Goal: Task Accomplishment & Management: Manage account settings

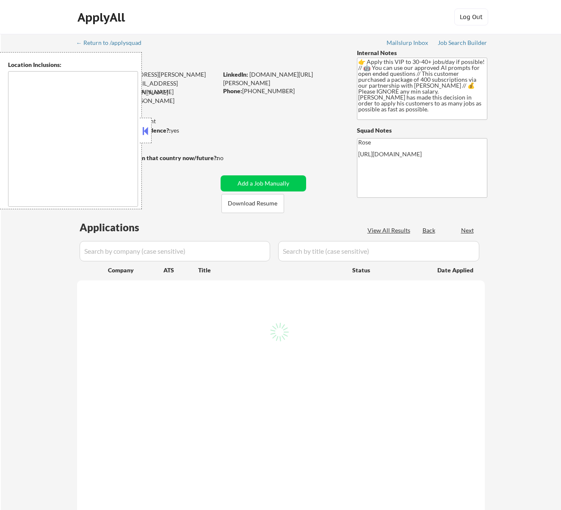
type textarea "remote"
select select ""pending""
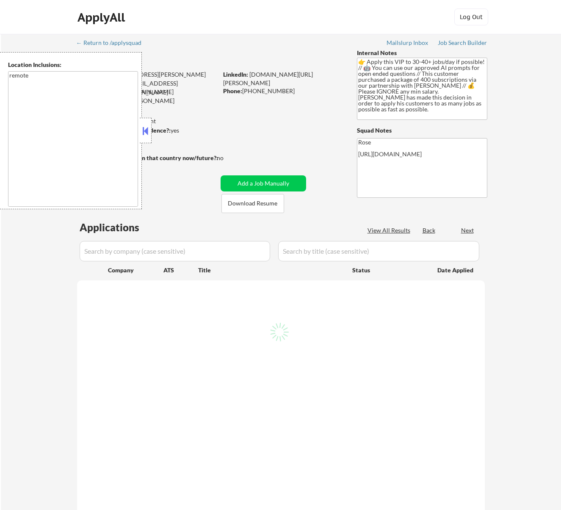
select select ""pending""
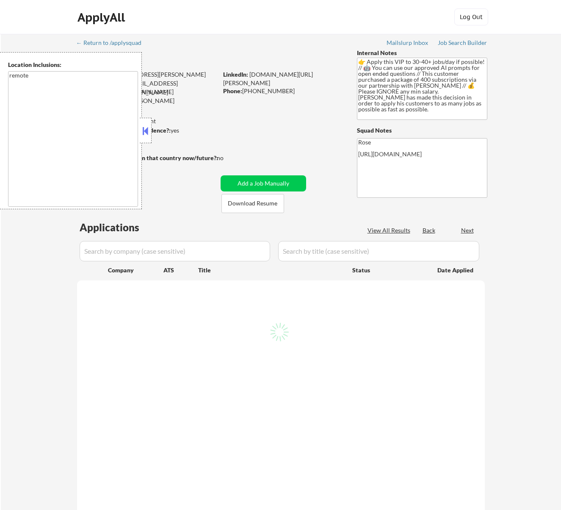
select select ""pending""
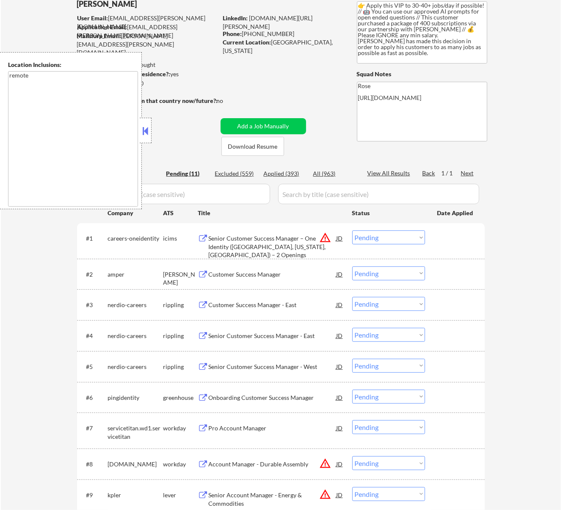
scroll to position [56, 0]
click at [149, 129] on button at bounding box center [144, 130] width 9 height 13
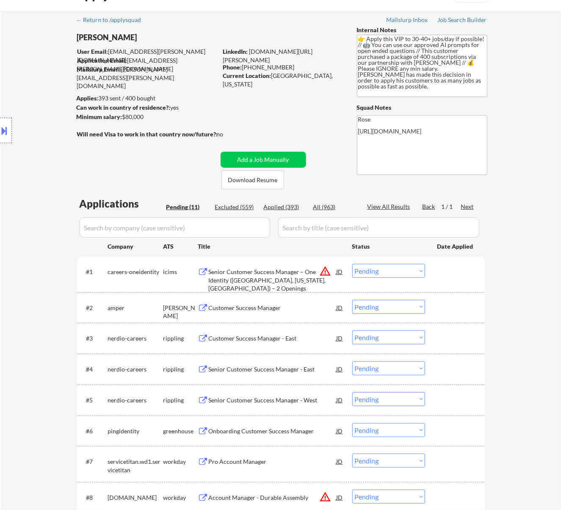
scroll to position [0, 0]
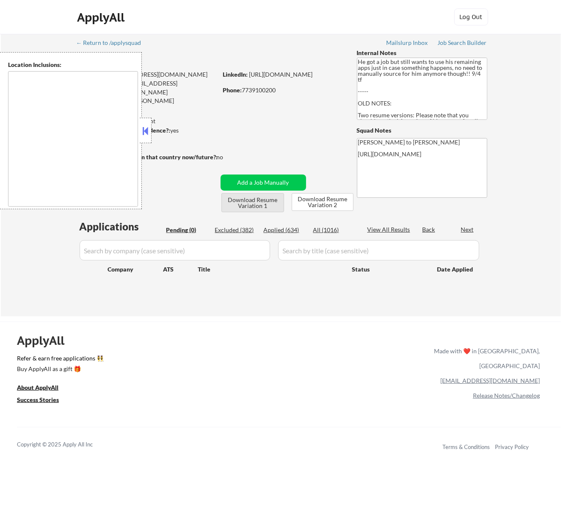
type textarea "Los Angeles, CA Glendale, CA Burbank, CA Pasadena, CA Santa Monica, CA Beverly …"
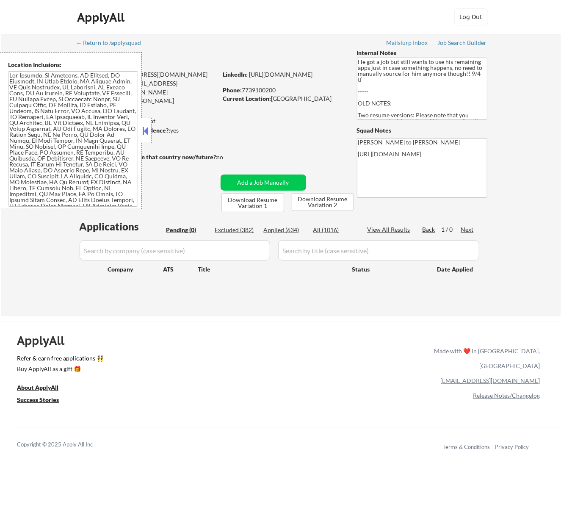
click at [148, 128] on button at bounding box center [144, 130] width 9 height 13
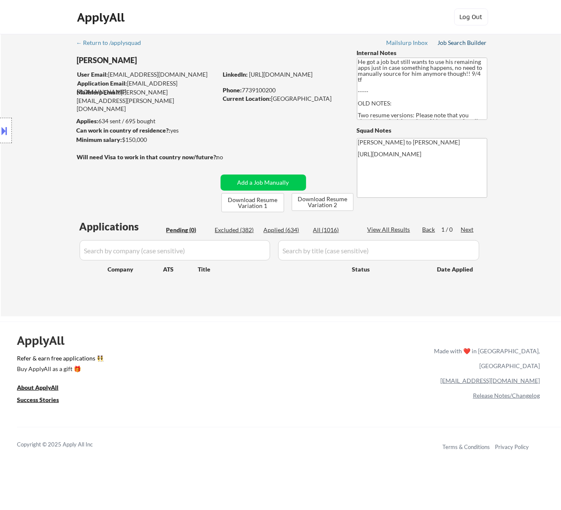
click at [466, 42] on div "Job Search Builder" at bounding box center [463, 43] width 50 height 6
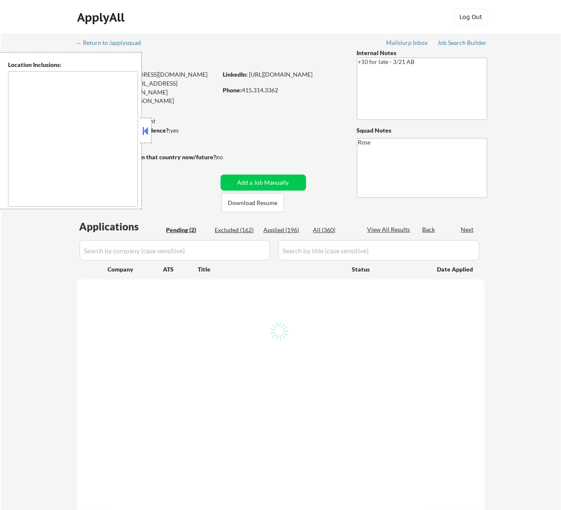
select select ""pending""
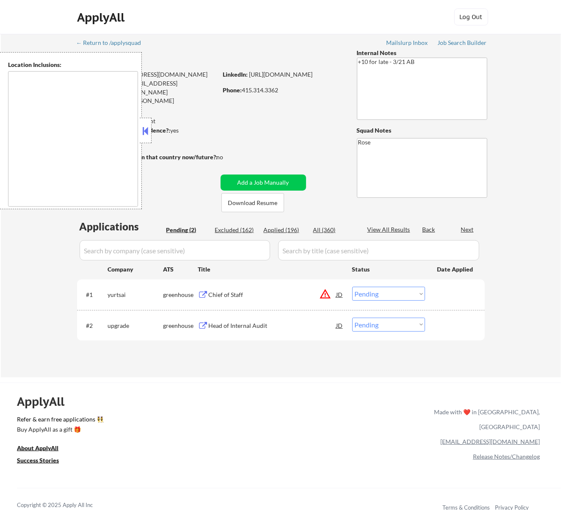
type textarea "San Francisco, CA Daly City, CA South San Francisco, CA Brisbane, CA Colma, CA …"
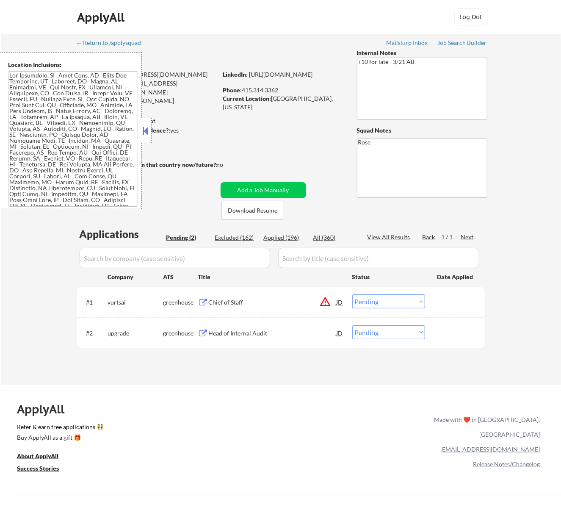
click at [148, 126] on button at bounding box center [144, 130] width 9 height 13
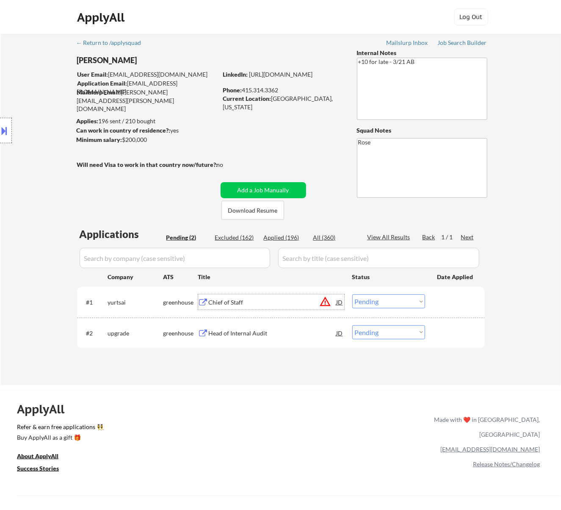
click at [288, 302] on div "Chief of Staff" at bounding box center [273, 302] width 128 height 8
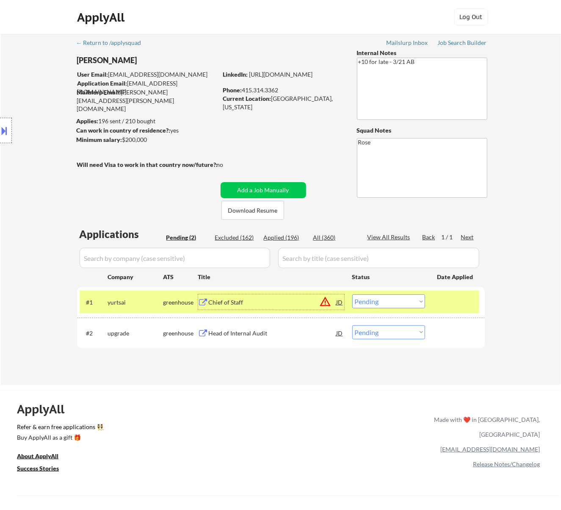
click at [388, 302] on select "Choose an option... Pending Applied Excluded (Questions) Excluded (Expired) Exc…" at bounding box center [388, 301] width 73 height 14
click at [352, 294] on select "Choose an option... Pending Applied Excluded (Questions) Excluded (Expired) Exc…" at bounding box center [388, 301] width 73 height 14
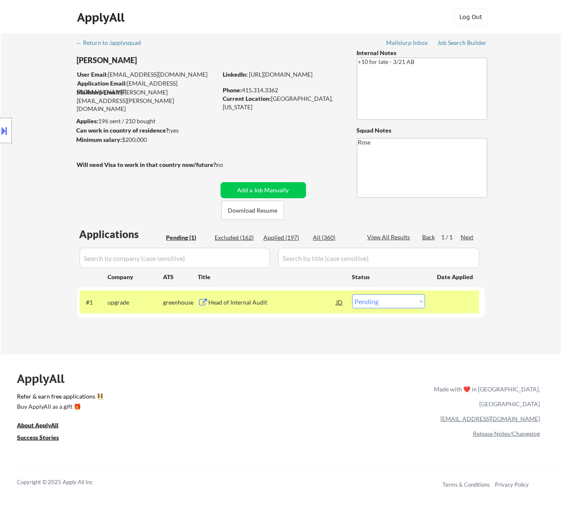
click at [280, 302] on div "Head of Internal Audit" at bounding box center [273, 302] width 128 height 8
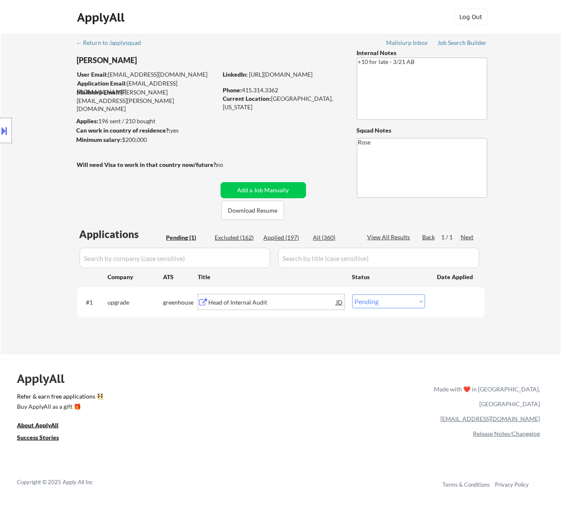
click at [389, 305] on select "Choose an option... Pending Applied Excluded (Questions) Excluded (Expired) Exc…" at bounding box center [388, 301] width 73 height 14
select select ""excluded__bad_match_""
click at [352, 294] on select "Choose an option... Pending Applied Excluded (Questions) Excluded (Expired) Exc…" at bounding box center [388, 301] width 73 height 14
select select ""excluded__bad_match_""
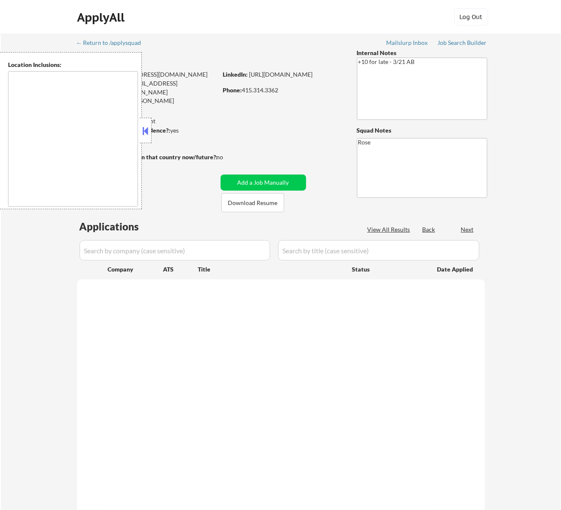
type textarea "San Francisco, CA Daly City, CA South San Francisco, CA Brisbane, CA Colma, CA …"
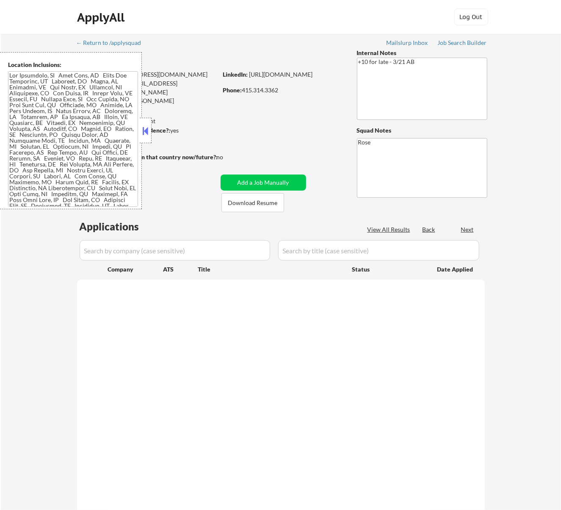
select select ""pending""
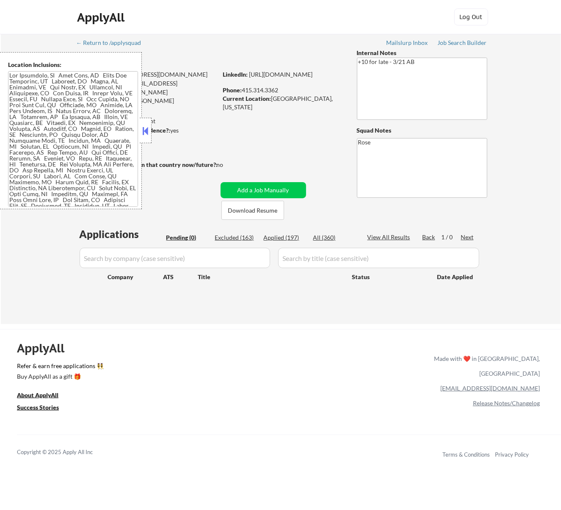
click at [146, 136] on button at bounding box center [144, 130] width 9 height 13
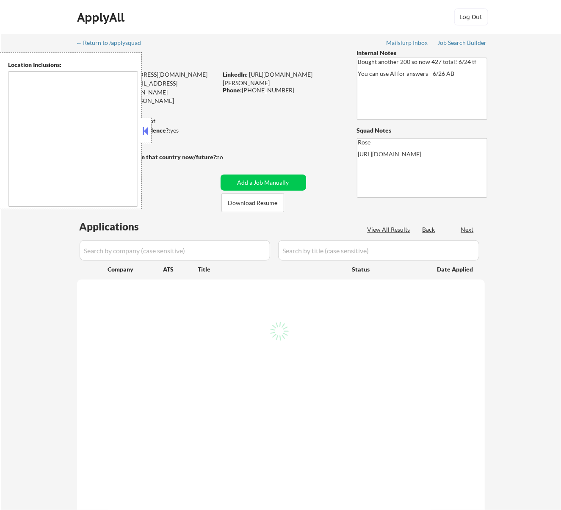
select select ""pending""
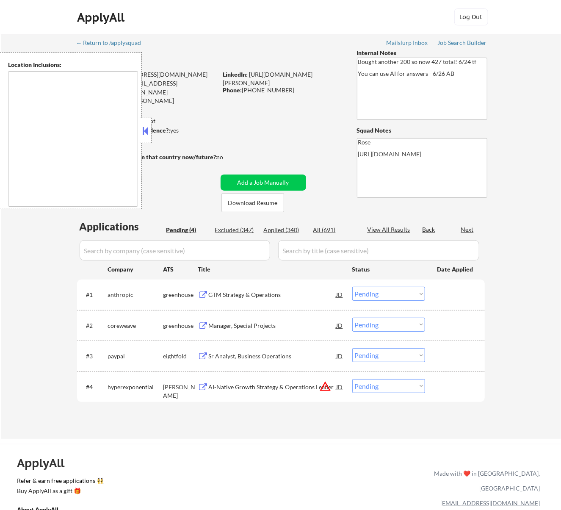
type textarea "[GEOGRAPHIC_DATA], [GEOGRAPHIC_DATA] [GEOGRAPHIC_DATA], [GEOGRAPHIC_DATA] [GEOG…"
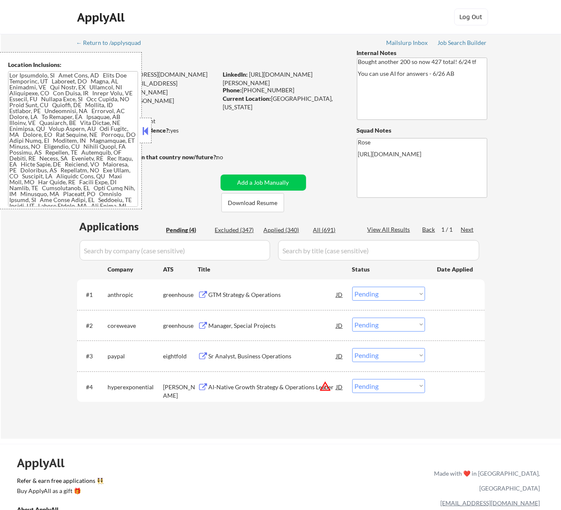
click at [146, 129] on button at bounding box center [144, 130] width 9 height 13
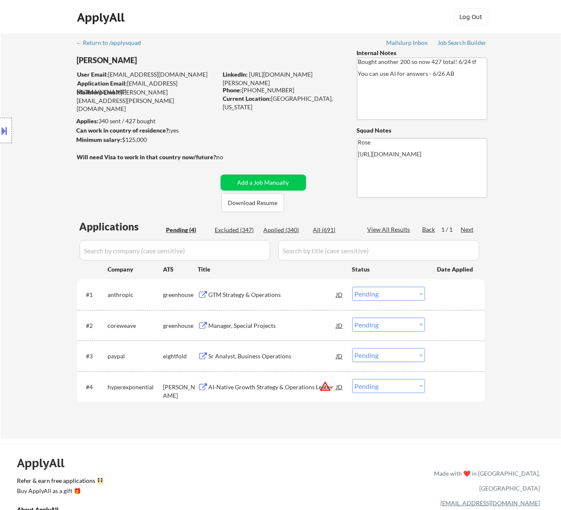
click at [300, 302] on div "#1 anthropic greenhouse GTM Strategy & Operations JD Choose an option... Pendin…" at bounding box center [279, 294] width 399 height 23
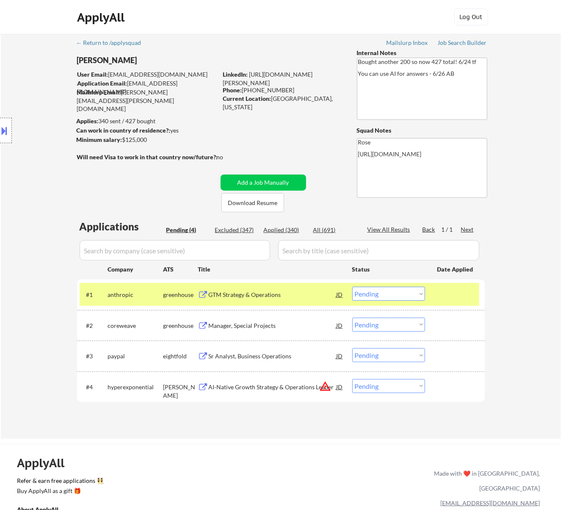
click at [302, 300] on div "GTM Strategy & Operations" at bounding box center [273, 293] width 128 height 15
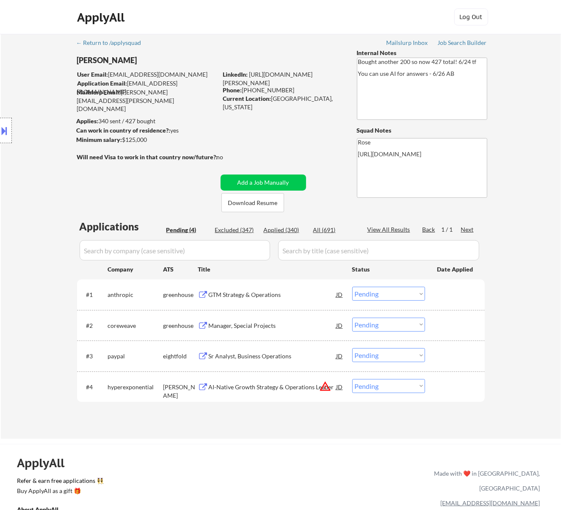
click at [7, 129] on button at bounding box center [4, 131] width 9 height 14
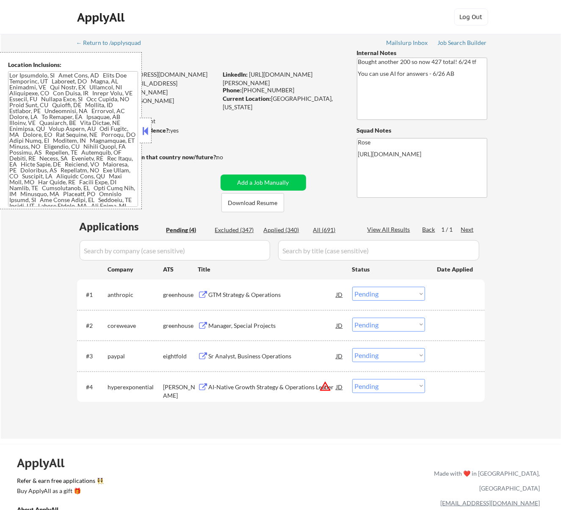
click at [374, 294] on select "Choose an option... Pending Applied Excluded (Questions) Excluded (Expired) Exc…" at bounding box center [388, 293] width 73 height 14
click at [352, 286] on select "Choose an option... Pending Applied Excluded (Questions) Excluded (Expired) Exc…" at bounding box center [388, 293] width 73 height 14
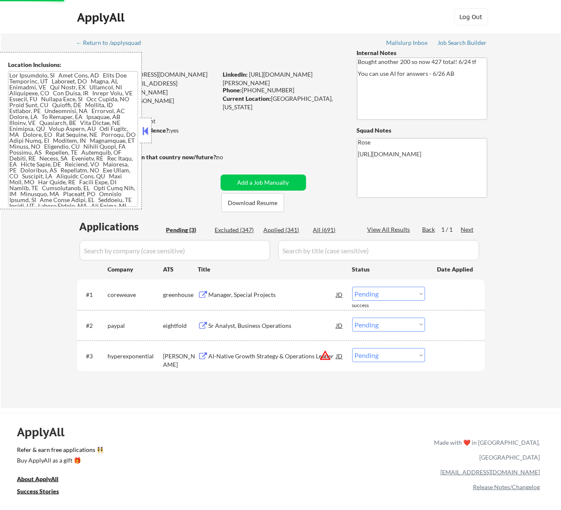
click at [146, 130] on button at bounding box center [144, 130] width 9 height 13
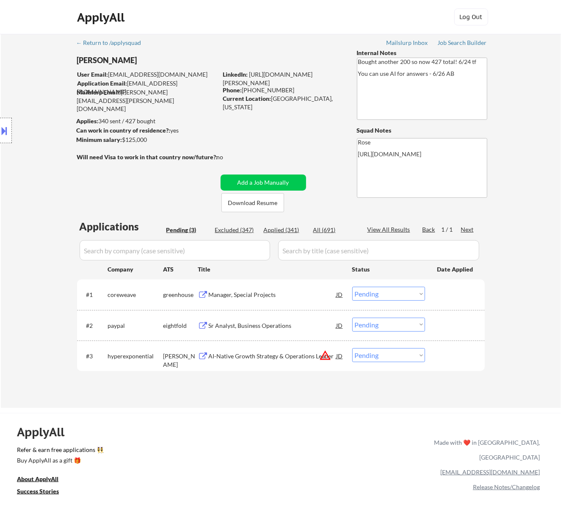
click at [305, 296] on div "Manager, Special Projects" at bounding box center [273, 294] width 128 height 8
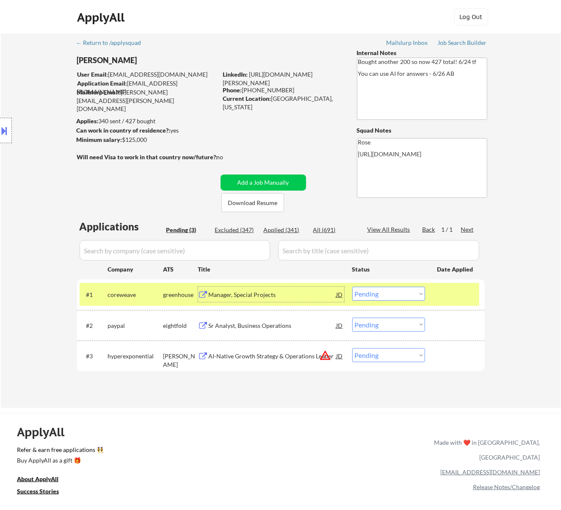
click at [390, 293] on select "Choose an option... Pending Applied Excluded (Questions) Excluded (Expired) Exc…" at bounding box center [388, 293] width 73 height 14
click at [352, 286] on select "Choose an option... Pending Applied Excluded (Questions) Excluded (Expired) Exc…" at bounding box center [388, 293] width 73 height 14
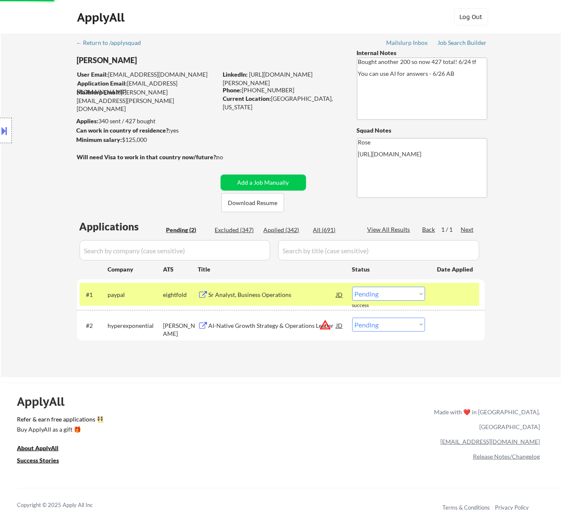
click at [275, 293] on div "Sr Analyst, Business Operations" at bounding box center [273, 294] width 128 height 8
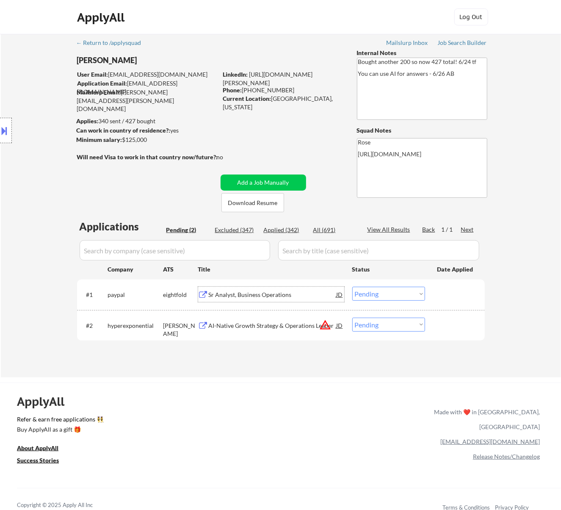
click at [416, 294] on select "Choose an option... Pending Applied Excluded (Questions) Excluded (Expired) Exc…" at bounding box center [388, 293] width 73 height 14
click at [352, 286] on select "Choose an option... Pending Applied Excluded (Questions) Excluded (Expired) Exc…" at bounding box center [388, 293] width 73 height 14
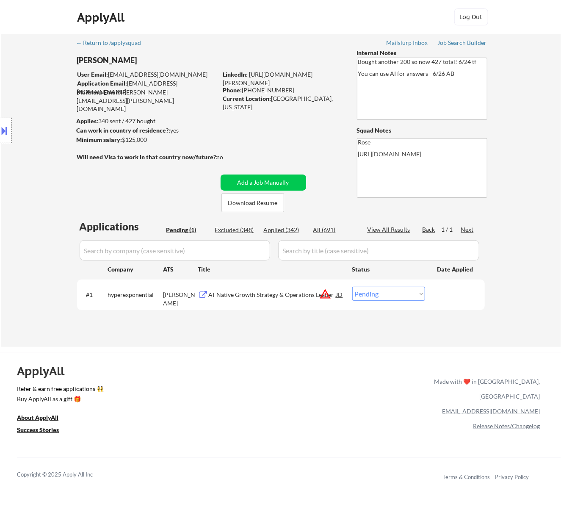
click at [290, 296] on div "AI-Native Growth Strategy & Operations Leader" at bounding box center [273, 294] width 128 height 8
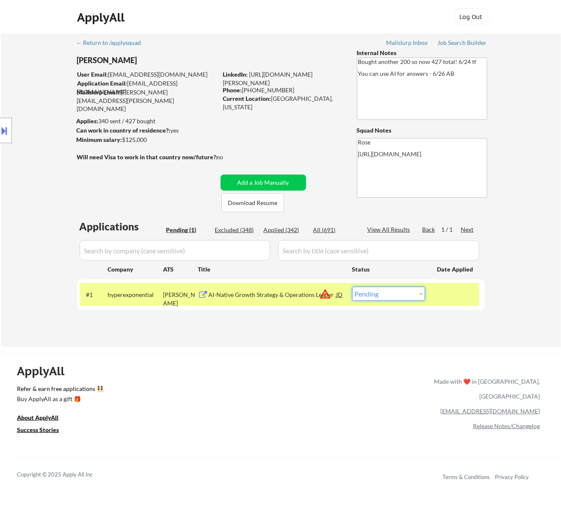
click at [395, 298] on select "Choose an option... Pending Applied Excluded (Questions) Excluded (Expired) Exc…" at bounding box center [388, 293] width 73 height 14
select select ""excluded__location_""
click at [352, 286] on select "Choose an option... Pending Applied Excluded (Questions) Excluded (Expired) Exc…" at bounding box center [388, 293] width 73 height 14
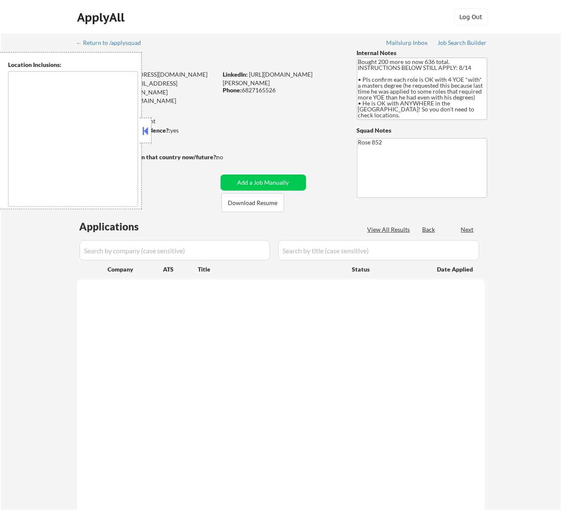
select select ""pending""
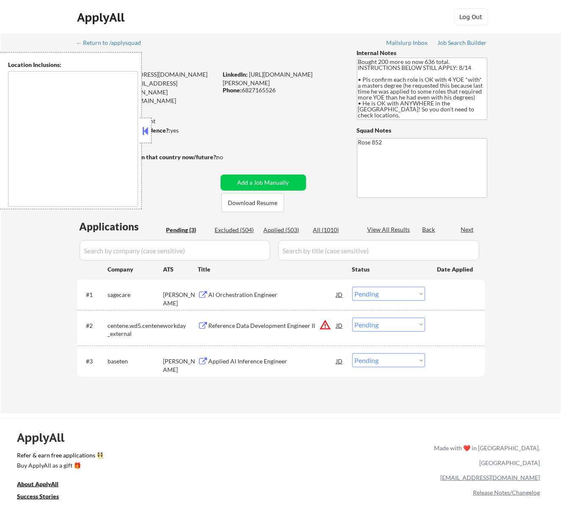
type textarea "Daly City, CA South San Francisco, CA Brisbane, CA Colma, CA Pacifica, CA San B…"
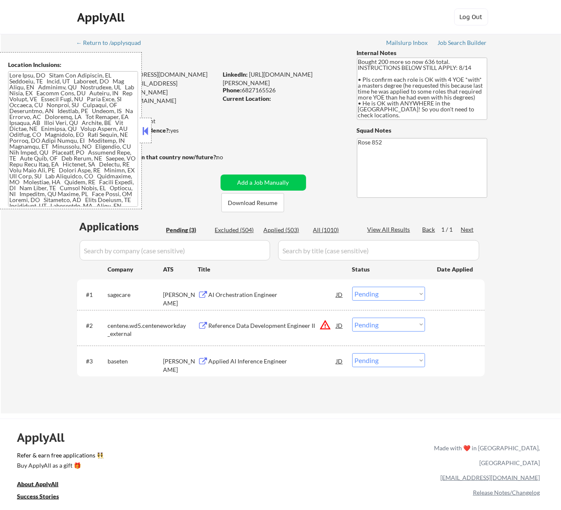
click at [148, 132] on button at bounding box center [144, 130] width 9 height 13
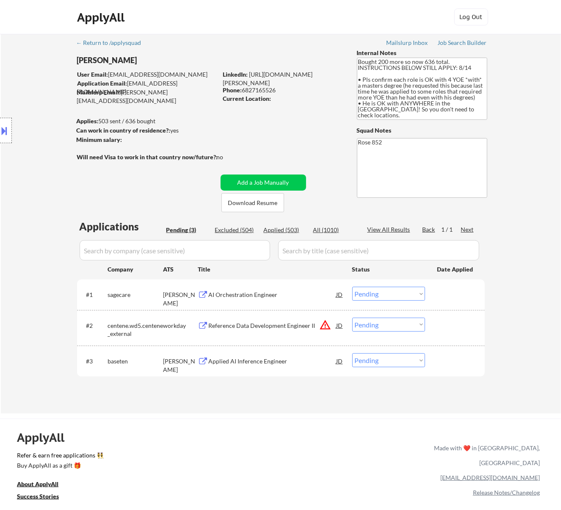
click at [324, 296] on div "AI Orchestration Engineer" at bounding box center [273, 294] width 128 height 8
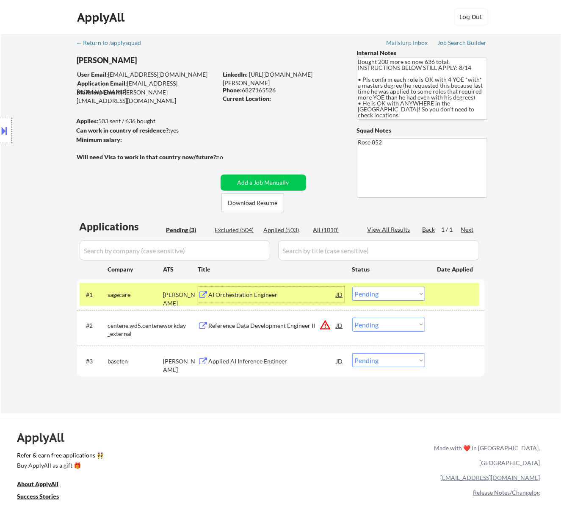
click at [407, 298] on select "Choose an option... Pending Applied Excluded (Questions) Excluded (Expired) Exc…" at bounding box center [388, 293] width 73 height 14
click at [352, 286] on select "Choose an option... Pending Applied Excluded (Questions) Excluded (Expired) Exc…" at bounding box center [388, 293] width 73 height 14
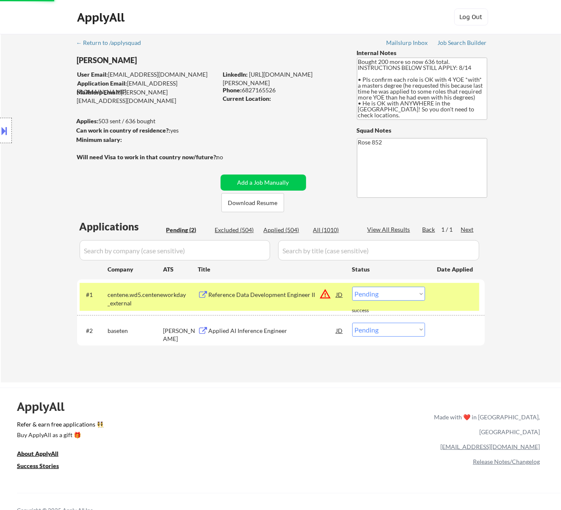
click at [281, 290] on div "Reference Data Development Engineer II" at bounding box center [273, 294] width 128 height 8
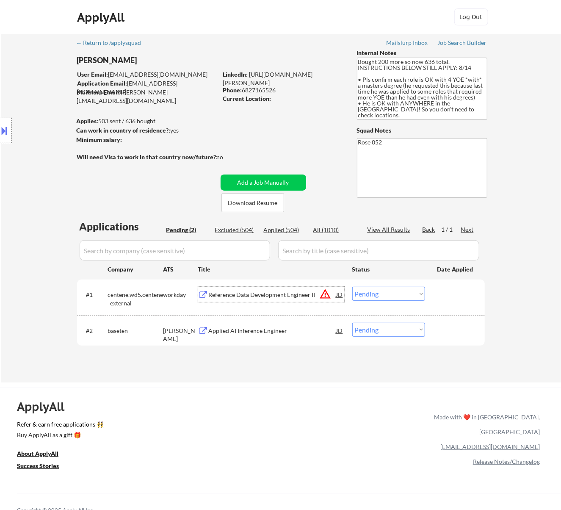
click at [392, 288] on select "Choose an option... Pending Applied Excluded (Questions) Excluded (Expired) Exc…" at bounding box center [388, 293] width 73 height 14
click at [352, 286] on select "Choose an option... Pending Applied Excluded (Questions) Excluded (Expired) Exc…" at bounding box center [388, 293] width 73 height 14
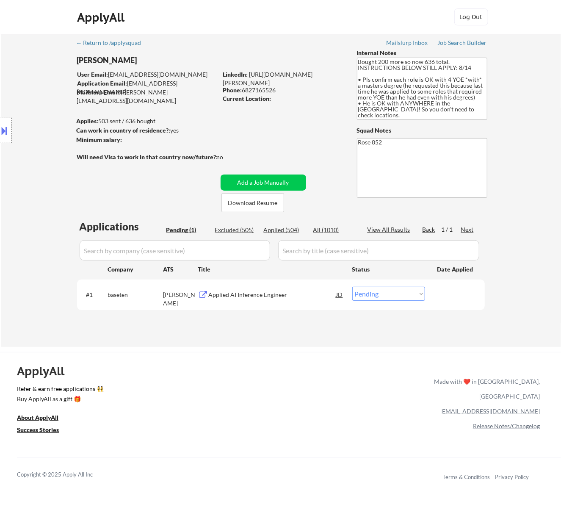
click at [258, 295] on div "Applied AI Inference Engineer" at bounding box center [273, 294] width 128 height 8
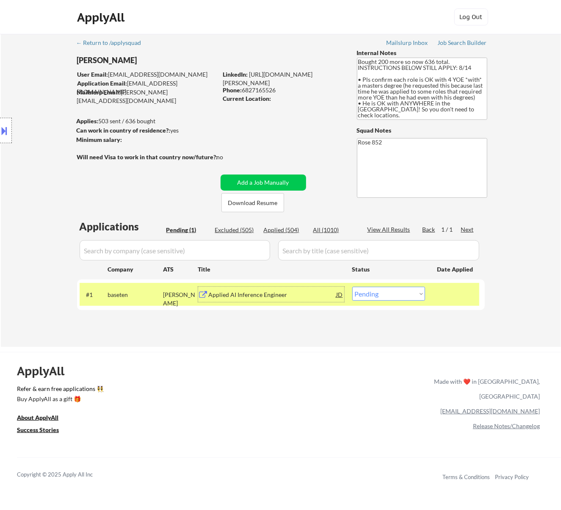
click at [369, 292] on select "Choose an option... Pending Applied Excluded (Questions) Excluded (Expired) Exc…" at bounding box center [388, 293] width 73 height 14
select select ""excluded""
click at [352, 286] on select "Choose an option... Pending Applied Excluded (Questions) Excluded (Expired) Exc…" at bounding box center [388, 293] width 73 height 14
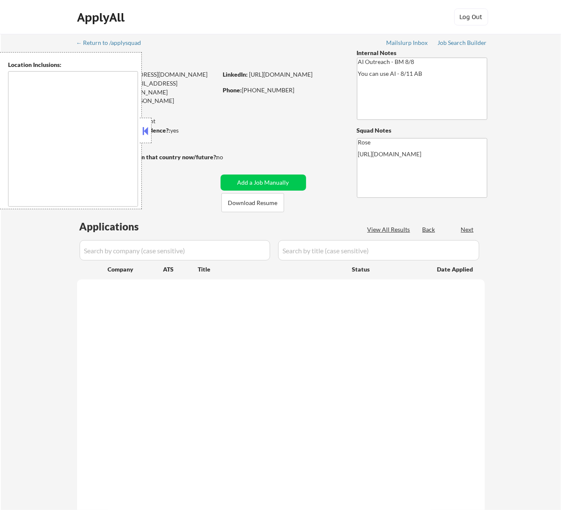
type textarea "[GEOGRAPHIC_DATA], [GEOGRAPHIC_DATA] [GEOGRAPHIC_DATA], [GEOGRAPHIC_DATA] [GEOG…"
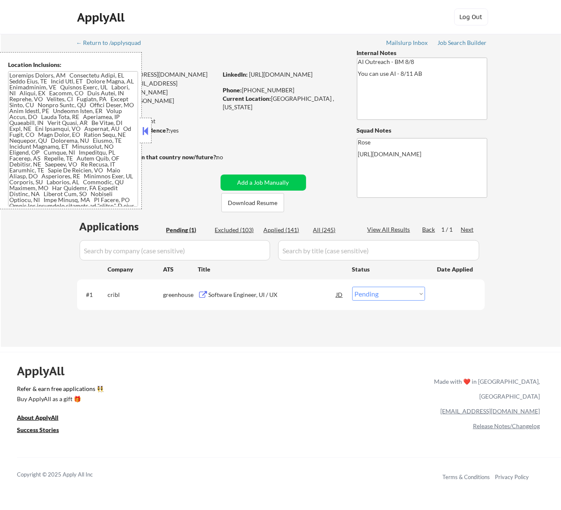
click at [147, 132] on button at bounding box center [144, 130] width 9 height 13
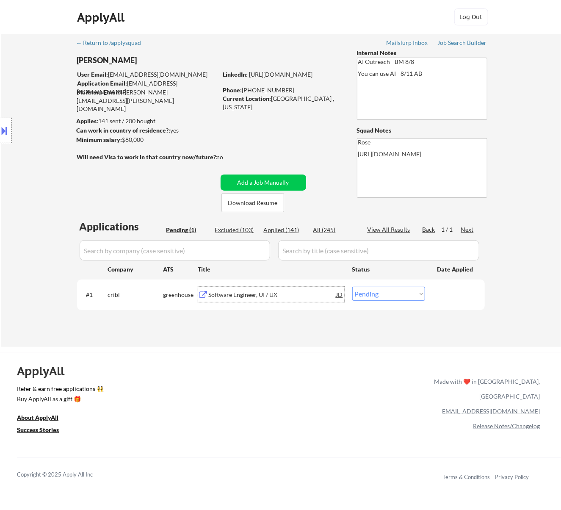
click at [303, 292] on div "Software Engineer, UI / UX" at bounding box center [273, 294] width 128 height 8
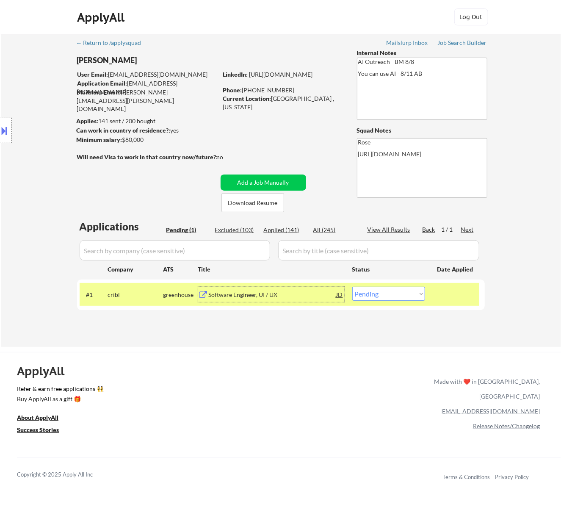
click at [375, 292] on select "Choose an option... Pending Applied Excluded (Questions) Excluded (Expired) Exc…" at bounding box center [388, 293] width 73 height 14
select select ""applied""
click at [352, 286] on select "Choose an option... Pending Applied Excluded (Questions) Excluded (Expired) Exc…" at bounding box center [388, 293] width 73 height 14
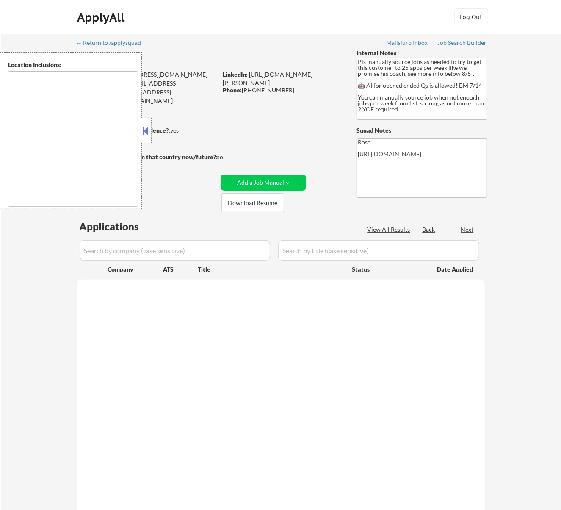
type textarea "Here is a list of metro areas, cities, and towns within approximately a 30-minu…"
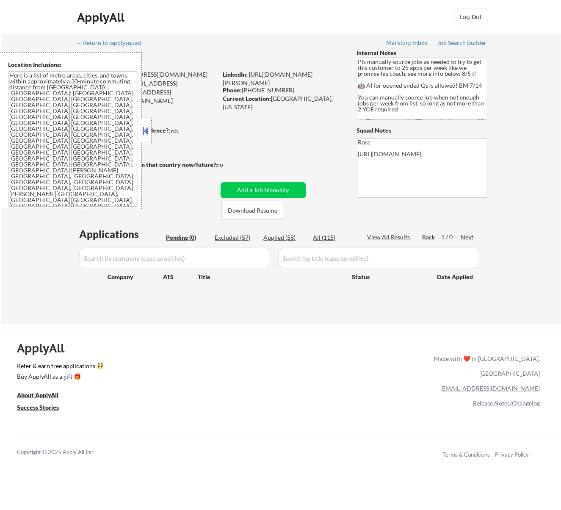
click at [135, 125] on textarea "Here is a list of metro areas, cities, and towns within approximately a 30-minu…" at bounding box center [73, 138] width 130 height 135
click at [144, 131] on button at bounding box center [144, 130] width 9 height 13
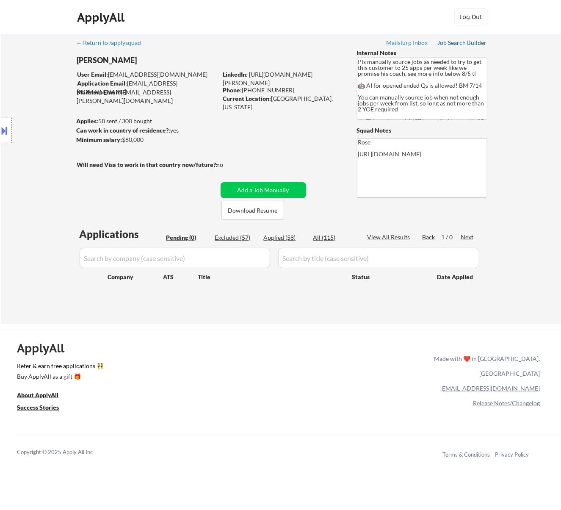
click at [460, 41] on div "Job Search Builder" at bounding box center [463, 43] width 50 height 6
click at [276, 240] on div "Applied (58)" at bounding box center [285, 237] width 42 height 8
click at [258, 258] on input "input" at bounding box center [175, 258] width 190 height 20
paste input "perennial/"
type input "perennial/"
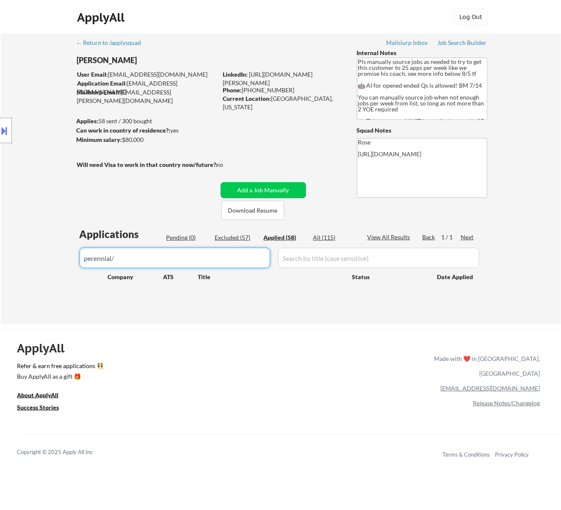
select select ""applied""
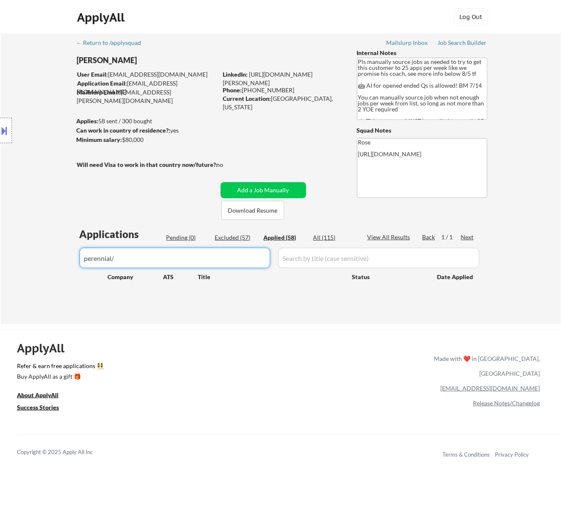
select select ""applied""
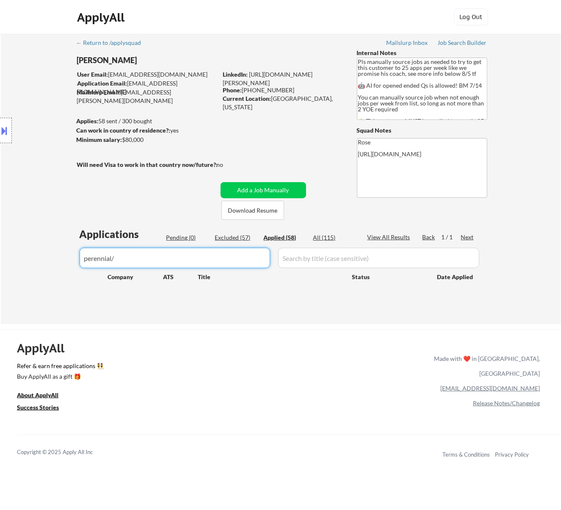
select select ""applied""
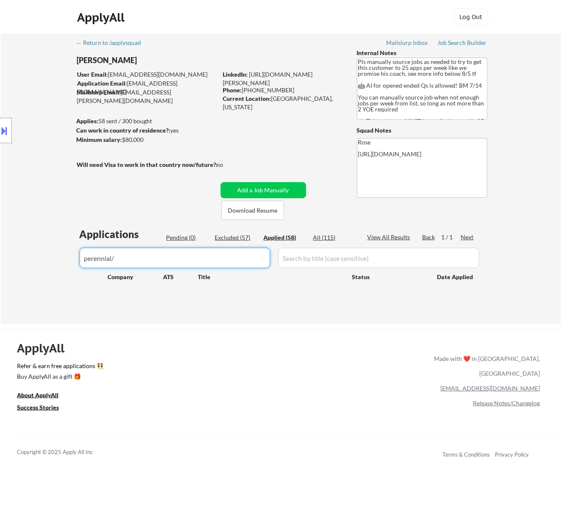
select select ""applied""
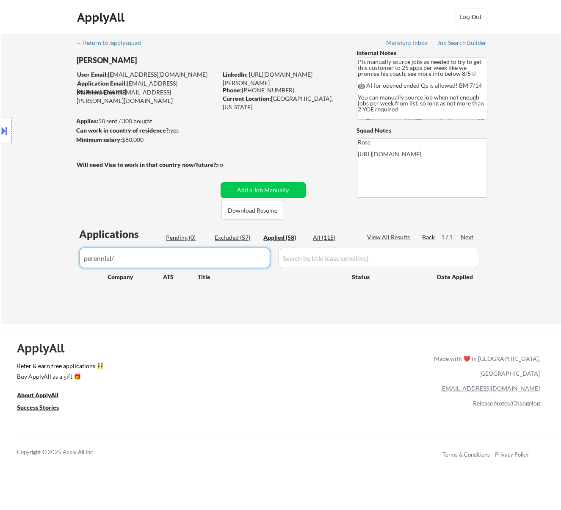
select select ""applied""
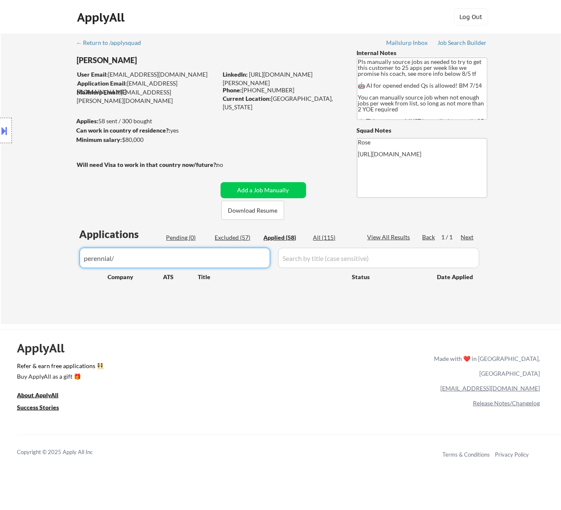
select select ""applied""
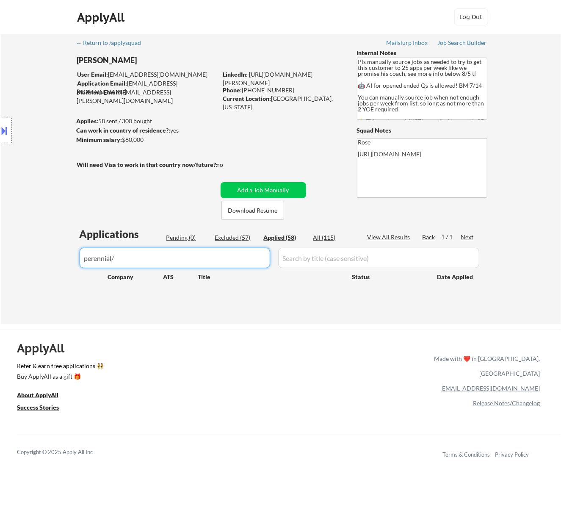
select select ""applied""
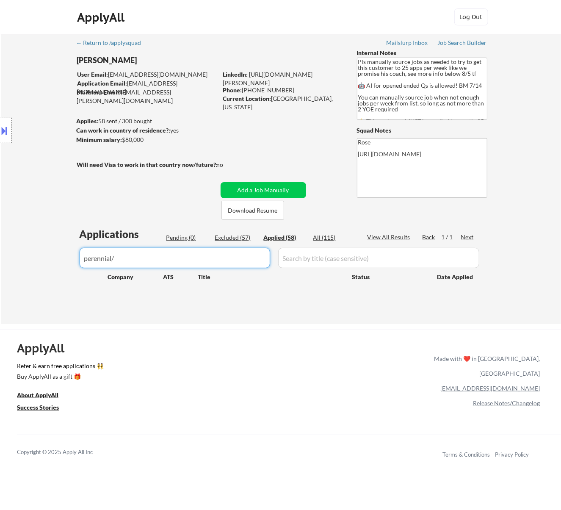
select select ""applied""
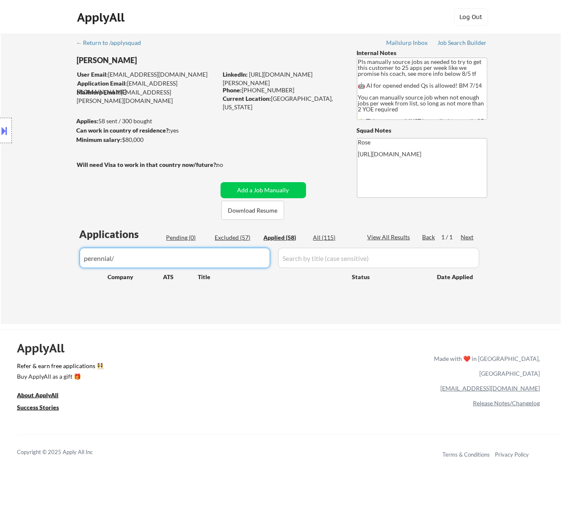
select select ""applied""
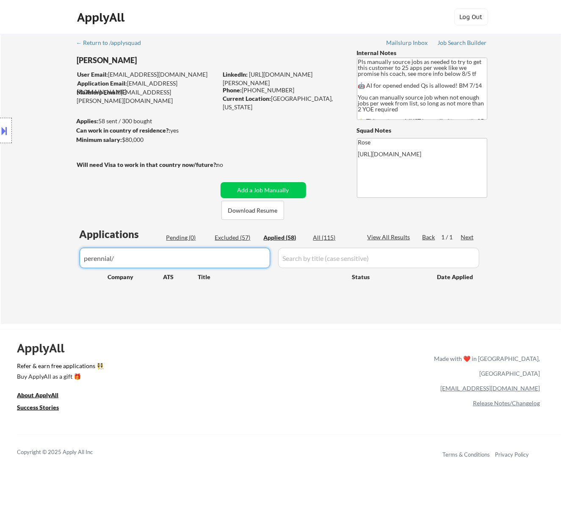
select select ""applied""
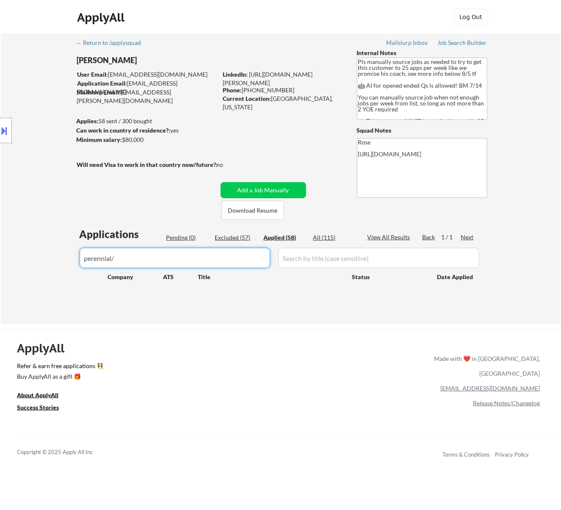
select select ""applied""
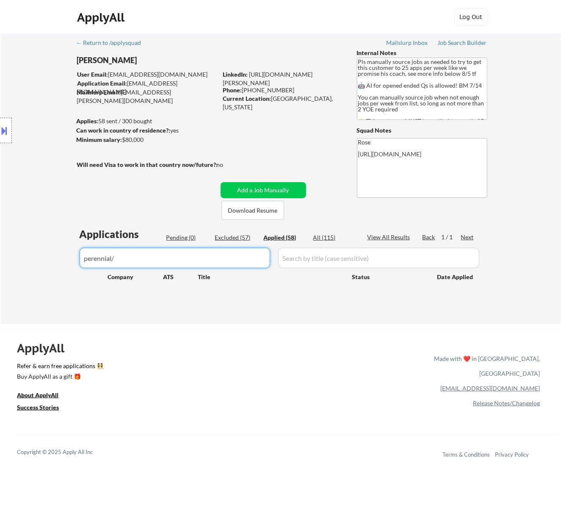
select select ""applied""
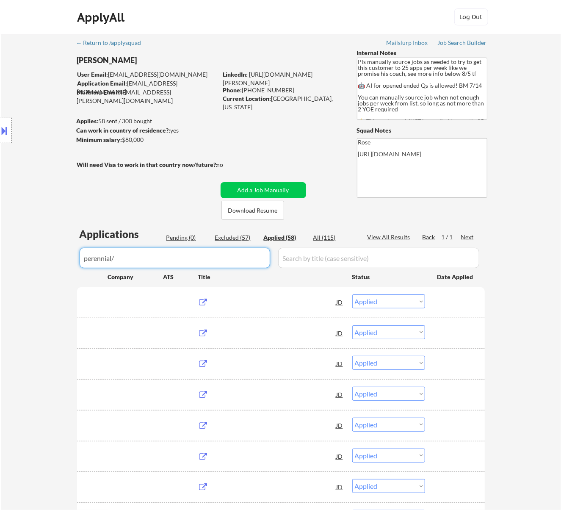
type input "perennial"
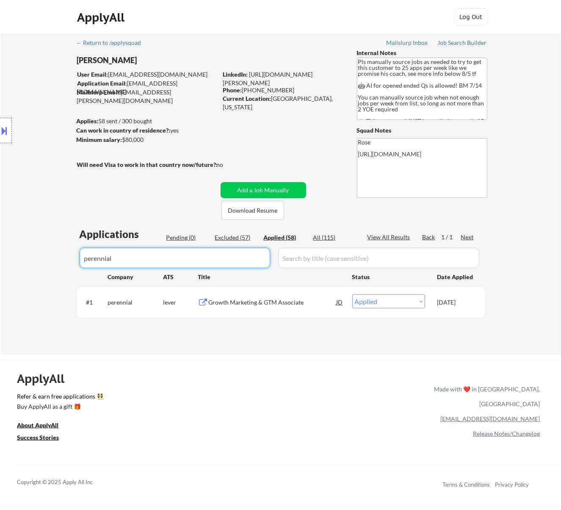
drag, startPoint x: 68, startPoint y: 258, endPoint x: 22, endPoint y: 263, distance: 46.0
click at [22, 263] on div "← Return to /applysquad Mailslurp Inbox Job Search Builder Nicholai DeHaan User…" at bounding box center [281, 194] width 560 height 320
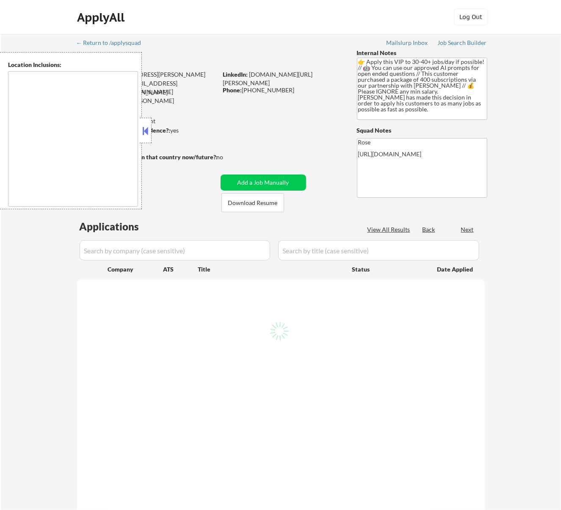
select select ""pending""
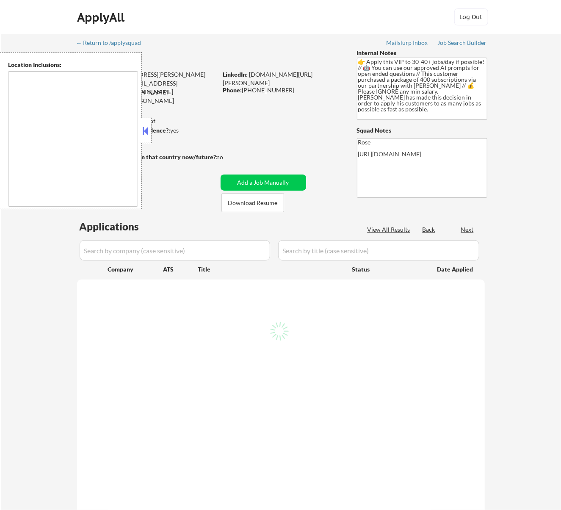
select select ""pending""
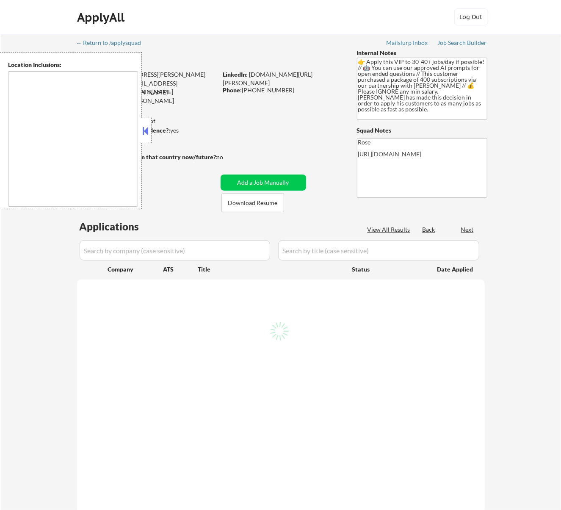
select select ""pending""
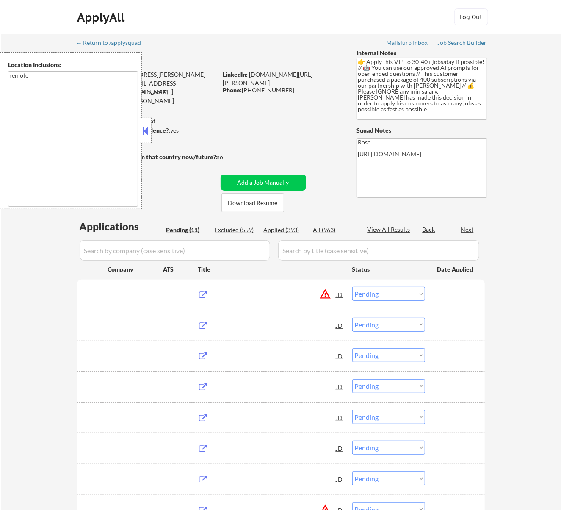
type textarea "remote"
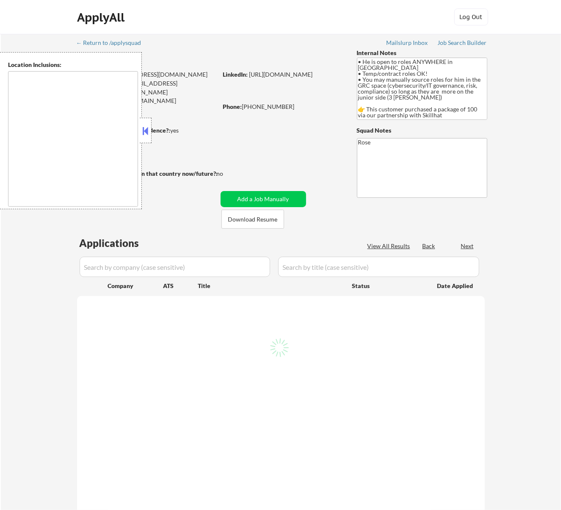
type textarea "country: [GEOGRAPHIC_DATA]"
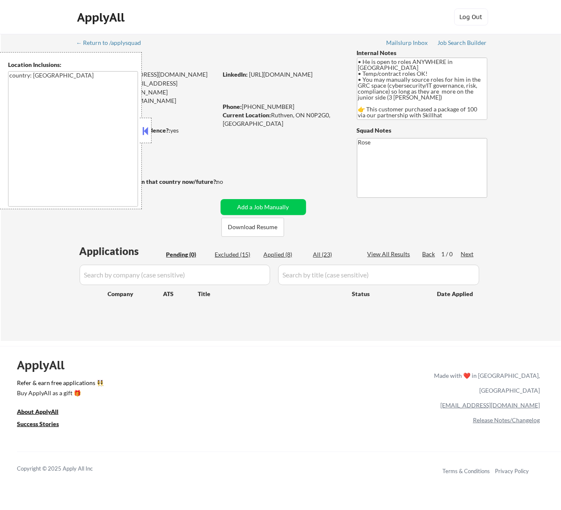
click at [147, 127] on button at bounding box center [144, 130] width 9 height 13
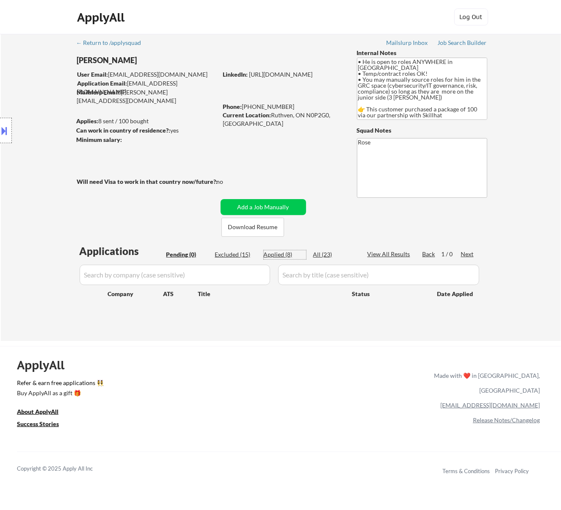
click at [277, 254] on div "Applied (8)" at bounding box center [285, 254] width 42 height 8
select select ""applied""
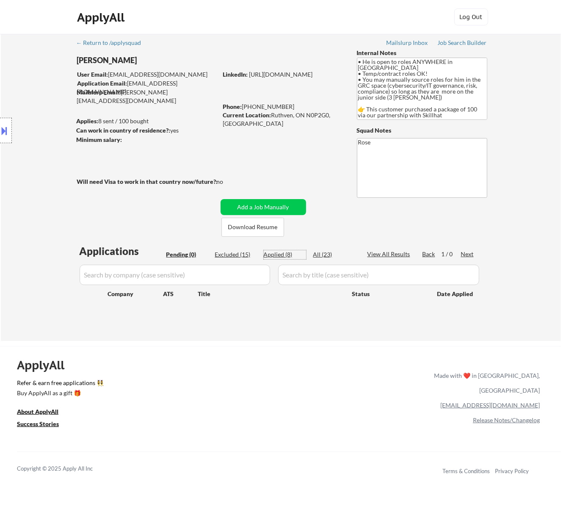
select select ""applied""
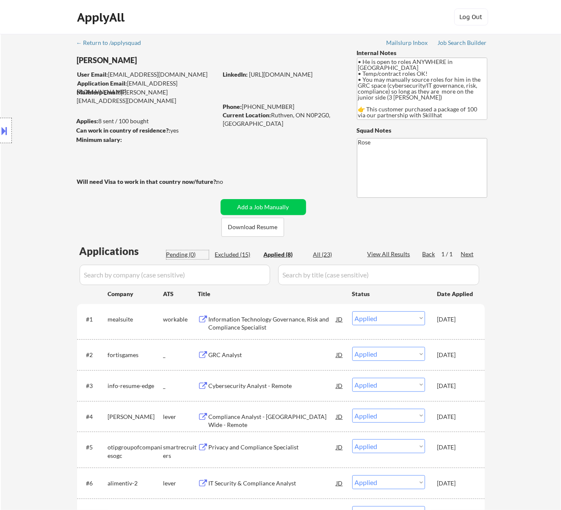
click at [178, 254] on div "Pending (0)" at bounding box center [187, 254] width 42 height 8
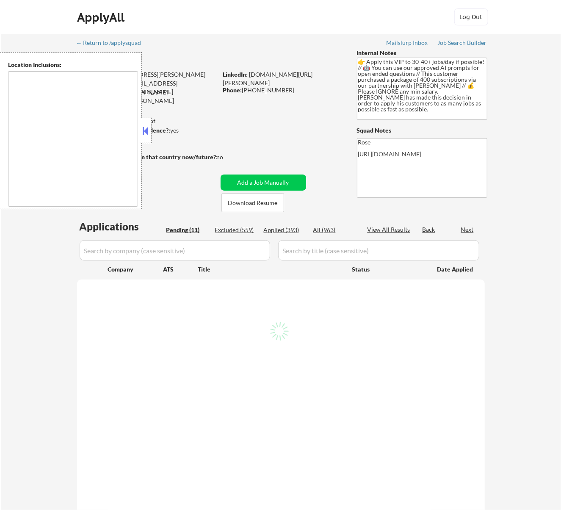
select select ""pending""
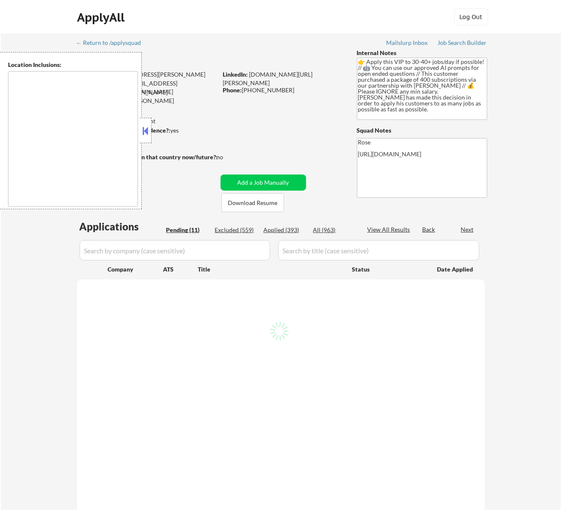
select select ""pending""
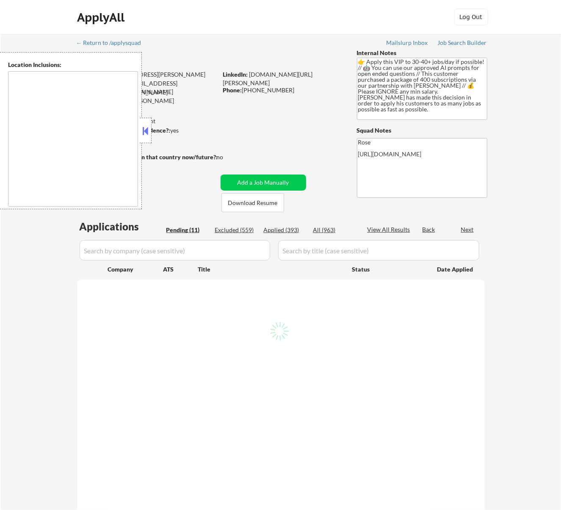
select select ""pending""
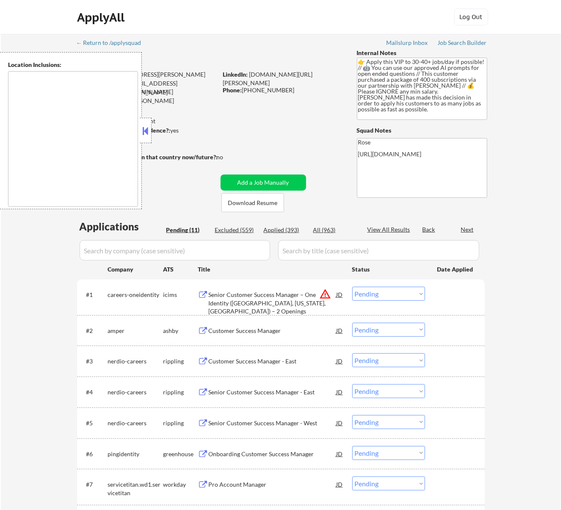
type textarea "remote"
click at [145, 131] on button at bounding box center [144, 130] width 9 height 13
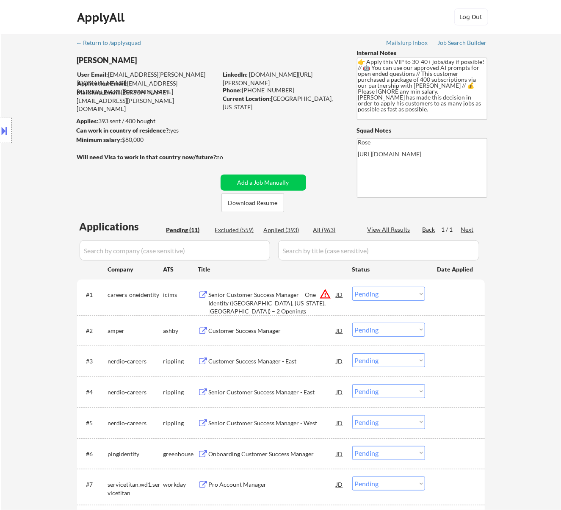
click at [259, 290] on div "Senior Customer Success Manager – One Identity ([GEOGRAPHIC_DATA], [US_STATE], …" at bounding box center [273, 302] width 128 height 25
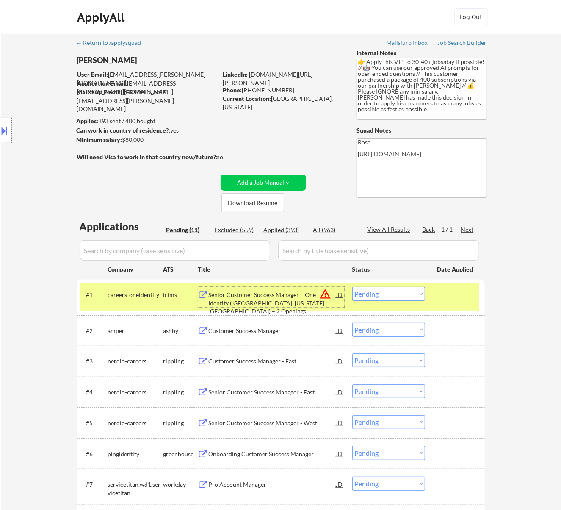
click at [381, 295] on select "Choose an option... Pending Applied Excluded (Questions) Excluded (Expired) Exc…" at bounding box center [388, 293] width 73 height 14
click at [352, 286] on select "Choose an option... Pending Applied Excluded (Questions) Excluded (Expired) Exc…" at bounding box center [388, 293] width 73 height 14
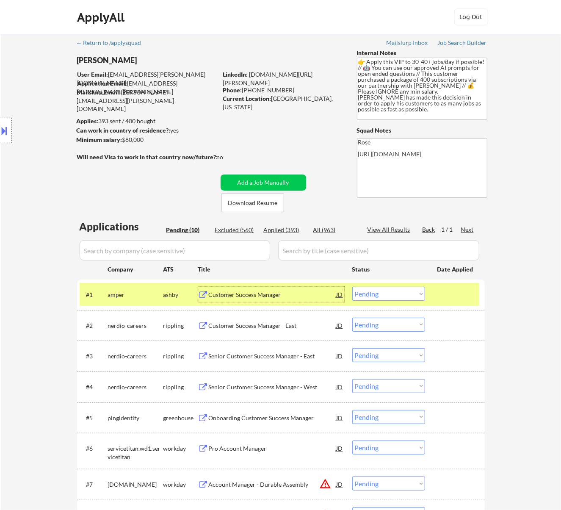
click at [271, 295] on div "Customer Success Manager" at bounding box center [273, 294] width 128 height 8
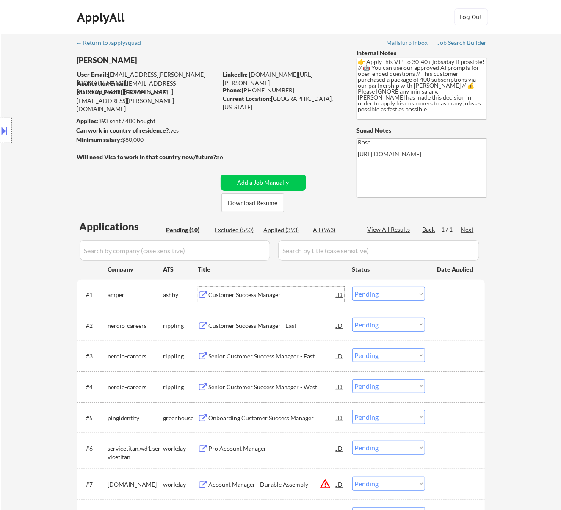
click at [383, 289] on select "Choose an option... Pending Applied Excluded (Questions) Excluded (Expired) Exc…" at bounding box center [388, 293] width 73 height 14
click at [352, 286] on select "Choose an option... Pending Applied Excluded (Questions) Excluded (Expired) Exc…" at bounding box center [388, 293] width 73 height 14
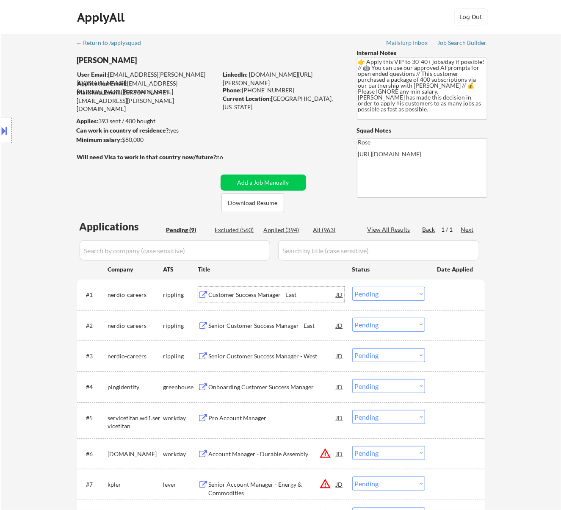
click at [269, 293] on div "Customer Success Manager - East" at bounding box center [273, 294] width 128 height 8
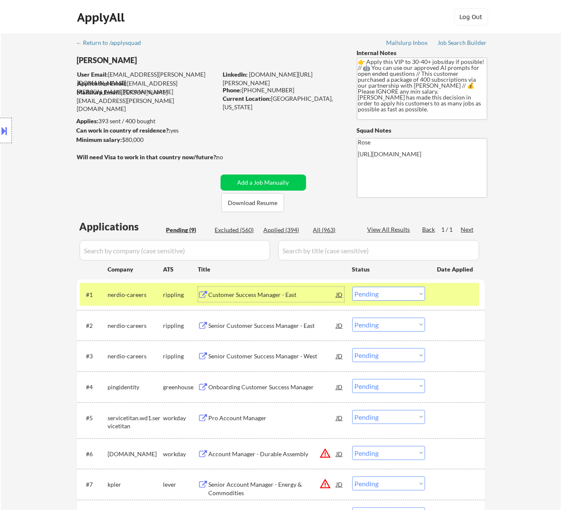
click at [366, 295] on select "Choose an option... Pending Applied Excluded (Questions) Excluded (Expired) Exc…" at bounding box center [388, 293] width 73 height 14
click at [352, 286] on select "Choose an option... Pending Applied Excluded (Questions) Excluded (Expired) Exc…" at bounding box center [388, 293] width 73 height 14
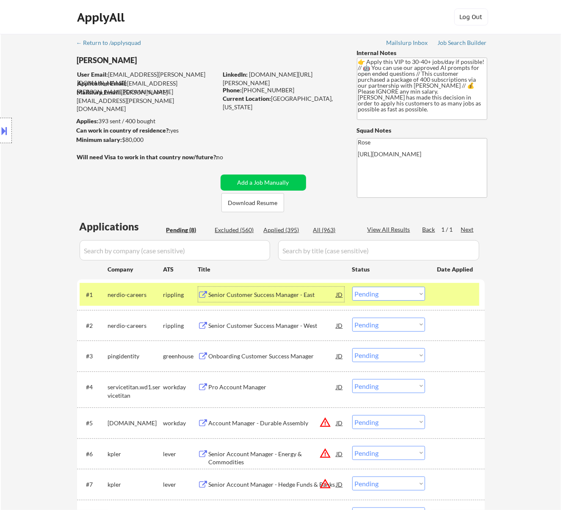
click at [291, 290] on div "Senior Customer Success Manager - East" at bounding box center [273, 294] width 128 height 8
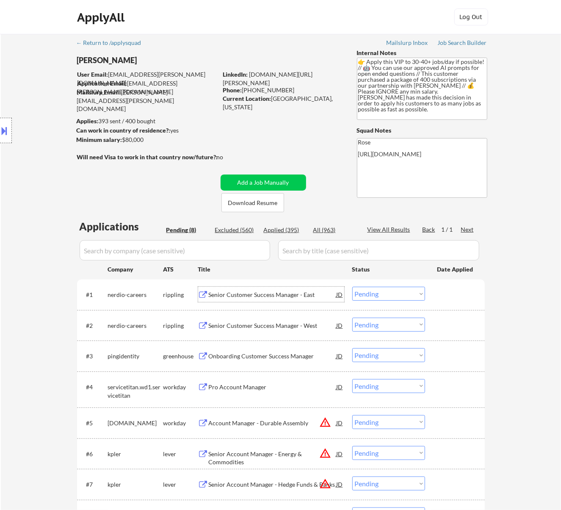
click at [315, 231] on div "All (963)" at bounding box center [334, 230] width 42 height 8
select select ""applied""
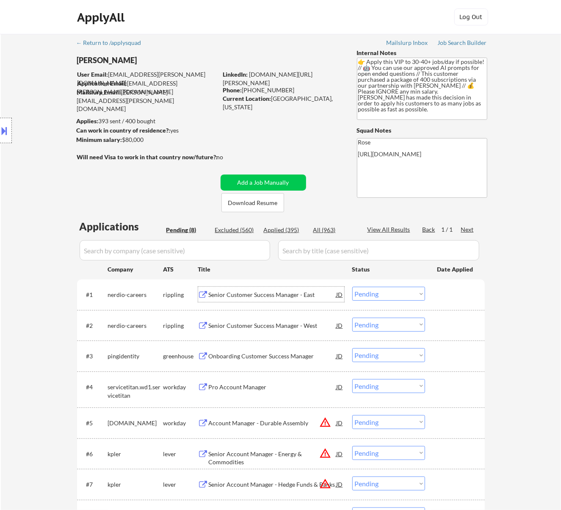
select select ""applied""
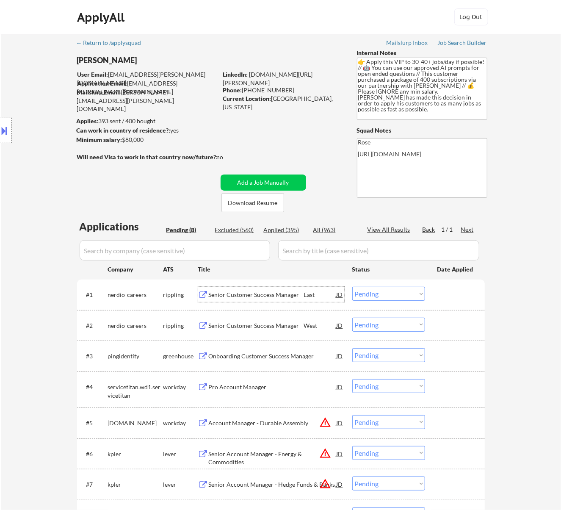
select select ""applied""
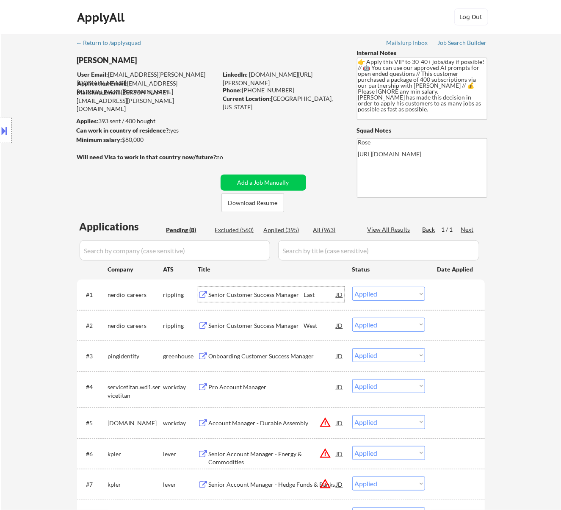
select select ""applied""
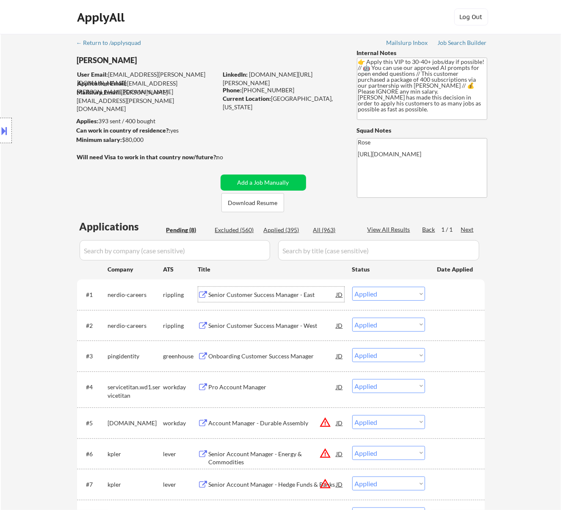
select select ""applied""
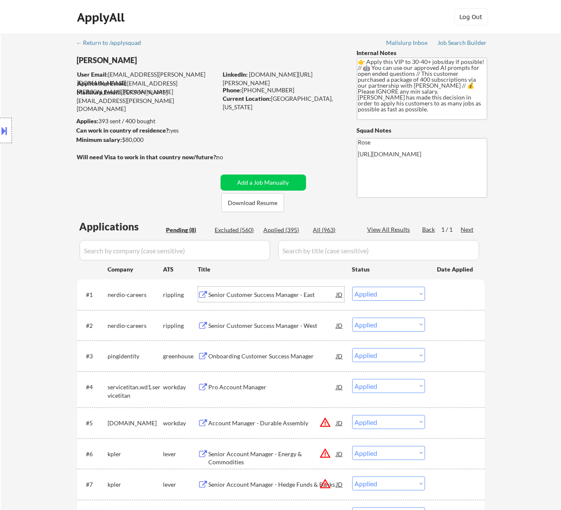
select select ""applied""
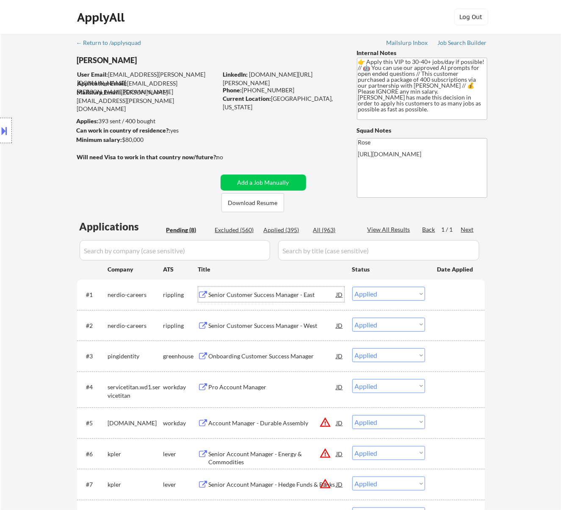
select select ""applied""
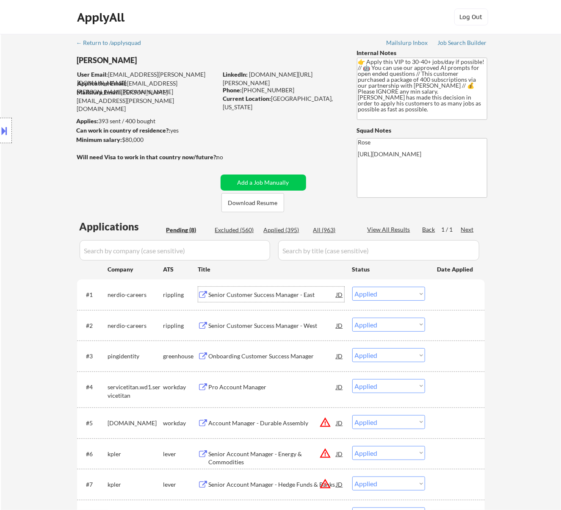
select select ""applied""
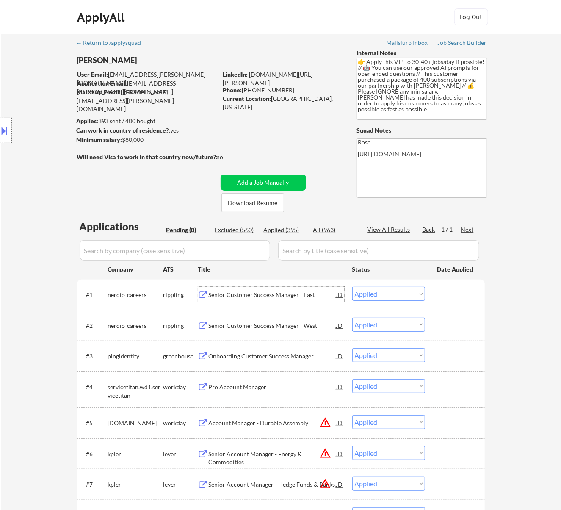
select select ""applied""
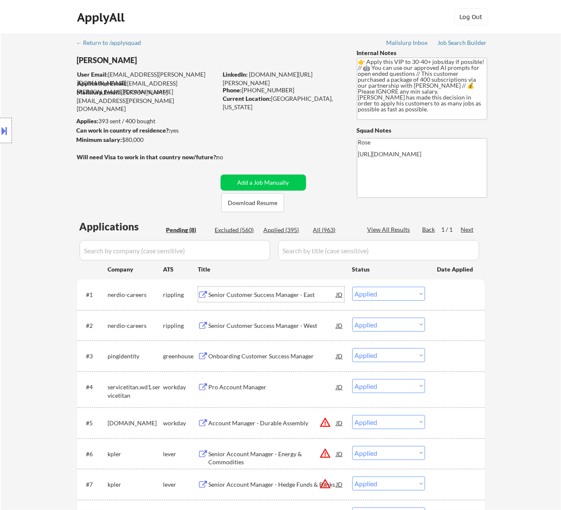
select select ""applied""
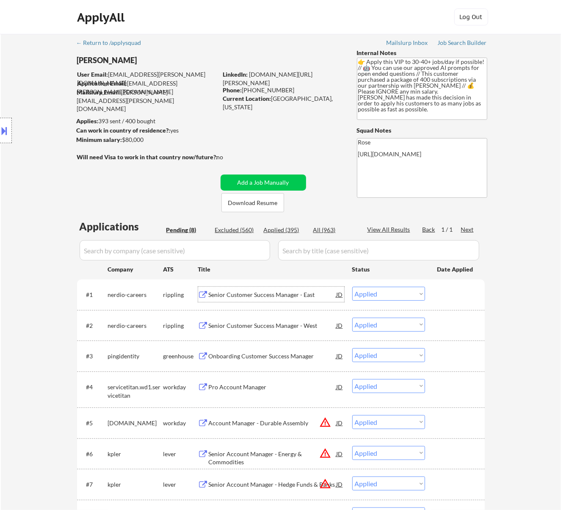
select select ""applied""
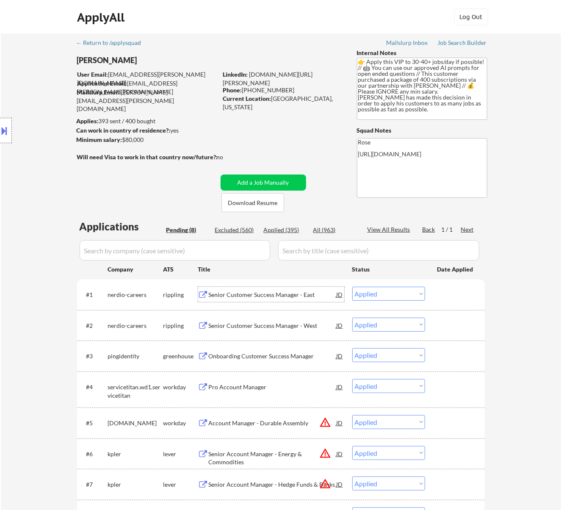
select select ""applied""
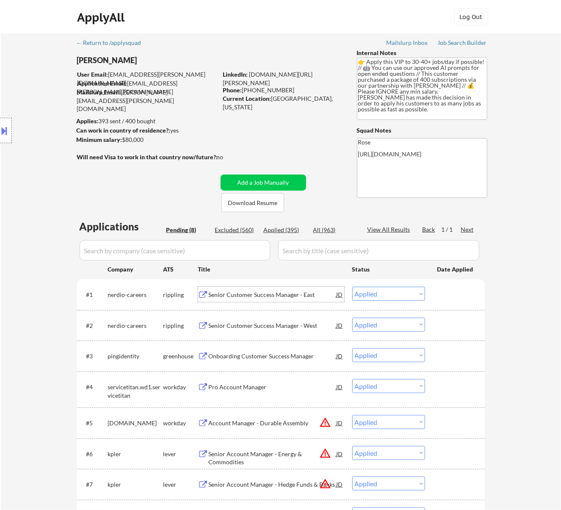
select select ""applied""
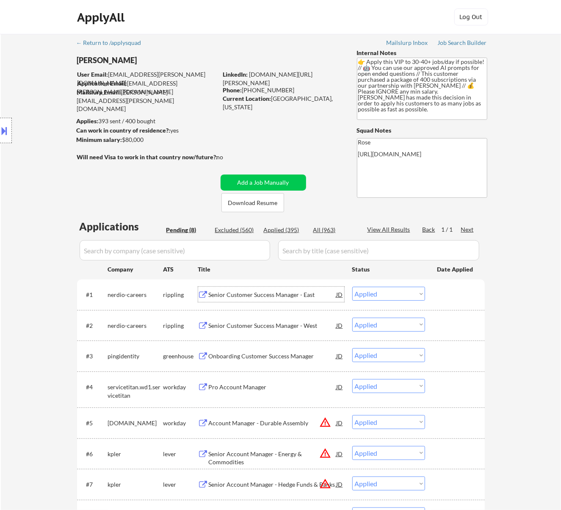
select select ""applied""
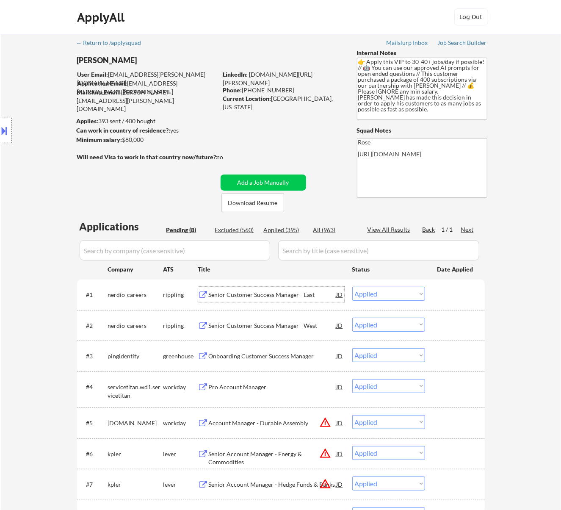
select select ""applied""
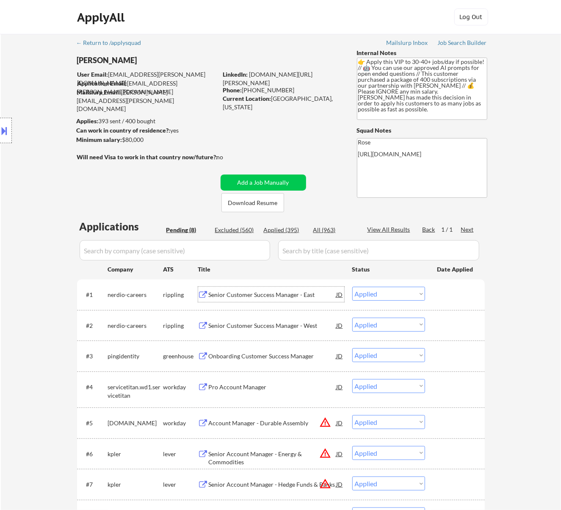
select select ""applied""
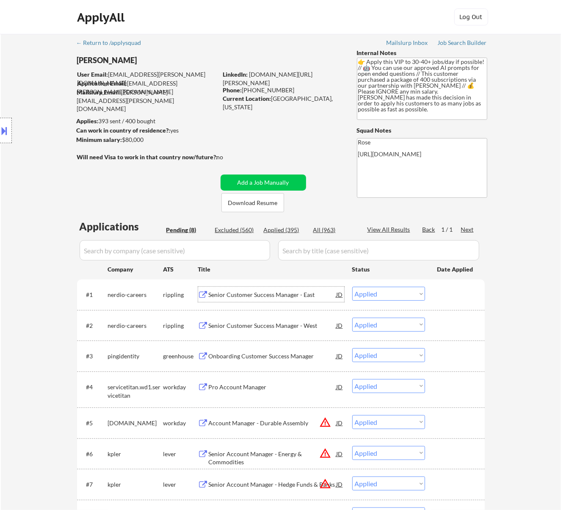
select select ""applied""
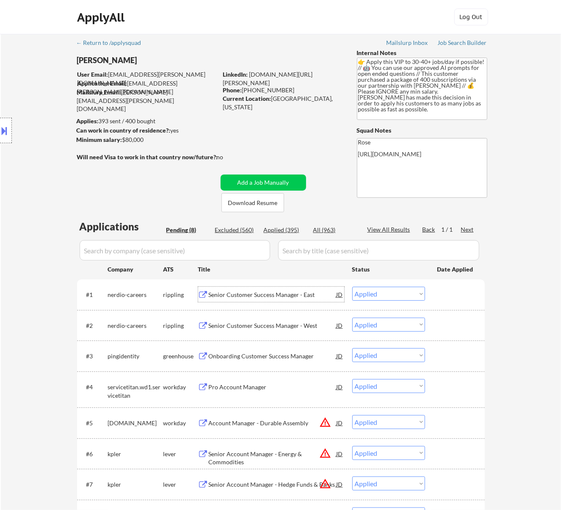
select select ""applied""
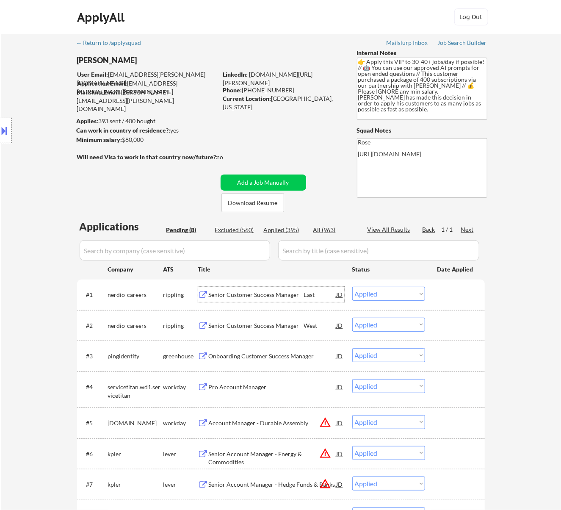
select select ""applied""
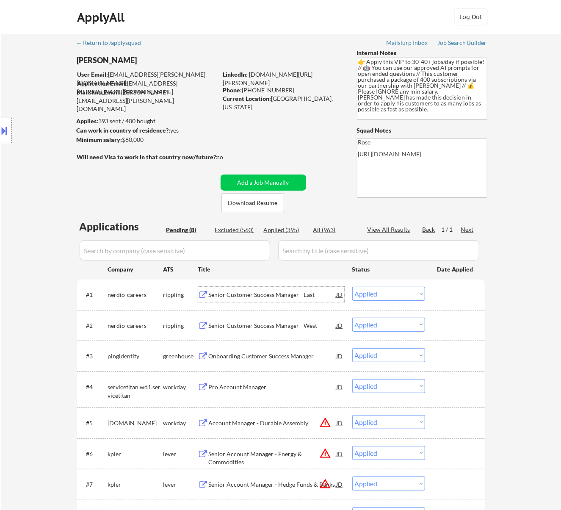
select select ""applied""
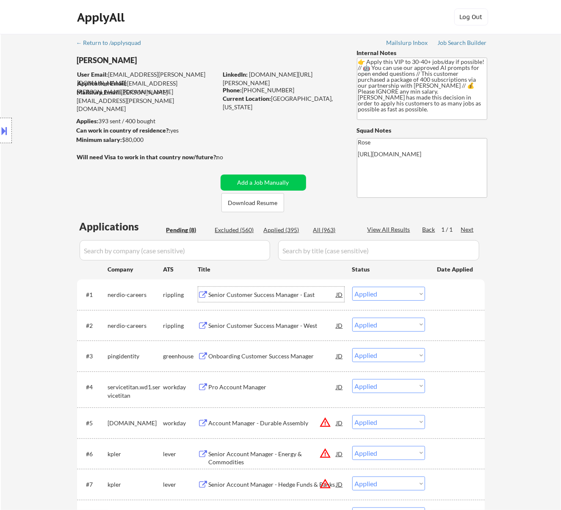
select select ""applied""
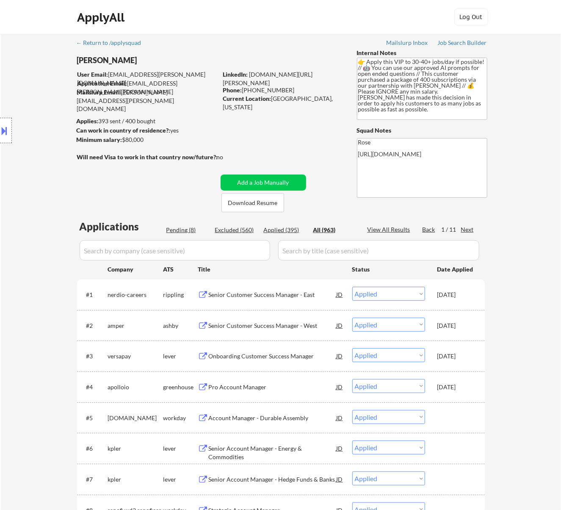
click at [261, 248] on input "input" at bounding box center [175, 250] width 190 height 20
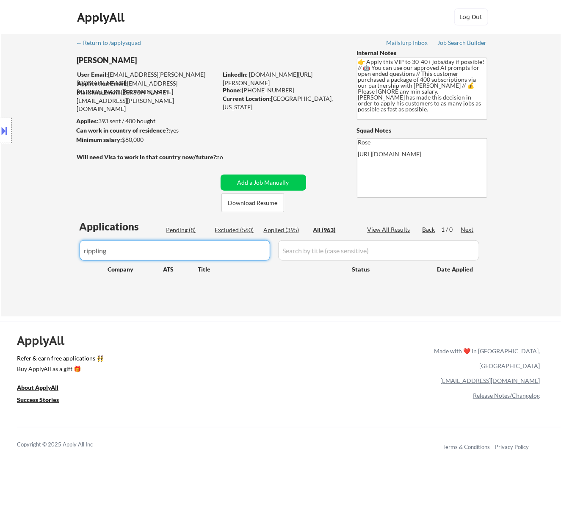
drag, startPoint x: 118, startPoint y: 253, endPoint x: 27, endPoint y: 256, distance: 90.6
click at [27, 255] on div "← Return to /applysquad Mailslurp Inbox Job Search Builder [PERSON_NAME] User E…" at bounding box center [281, 175] width 560 height 282
type input "nerdio"
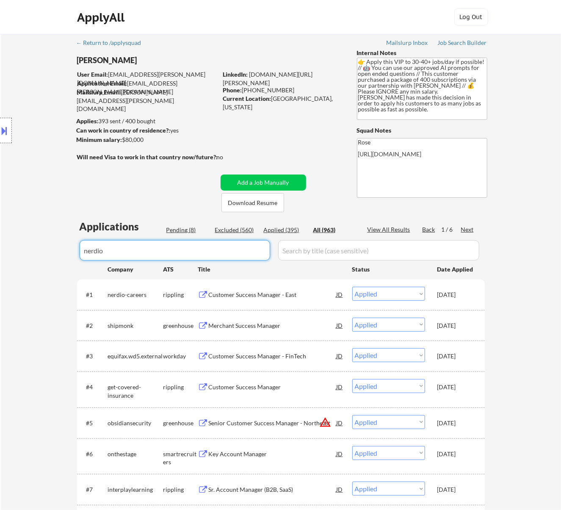
select select ""pending""
select select ""excluded__expired_""
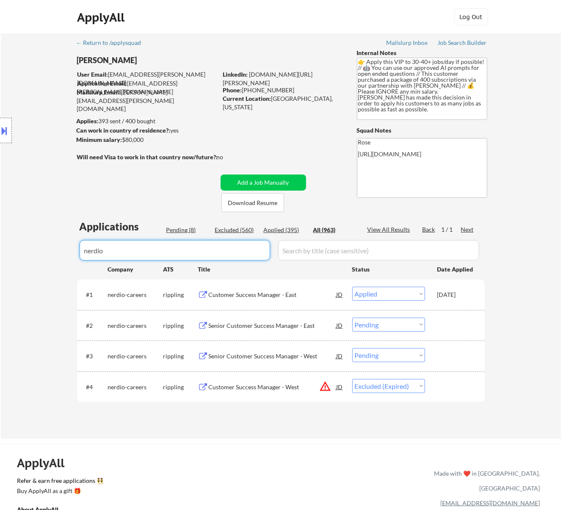
type input "nerdio"
click at [271, 327] on div "Senior Customer Success Manager - East" at bounding box center [273, 325] width 128 height 8
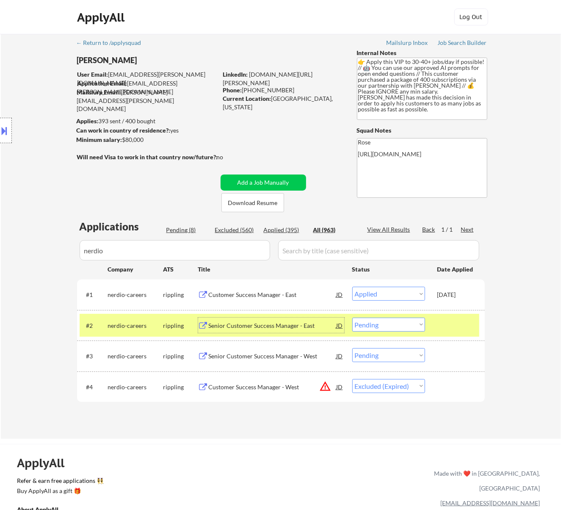
click at [393, 324] on select "Choose an option... Pending Applied Excluded (Questions) Excluded (Expired) Exc…" at bounding box center [388, 324] width 73 height 14
select select ""excluded__bad_match_""
click at [352, 317] on select "Choose an option... Pending Applied Excluded (Questions) Excluded (Expired) Exc…" at bounding box center [388, 324] width 73 height 14
click at [287, 356] on div "Senior Customer Success Manager - West" at bounding box center [273, 356] width 128 height 8
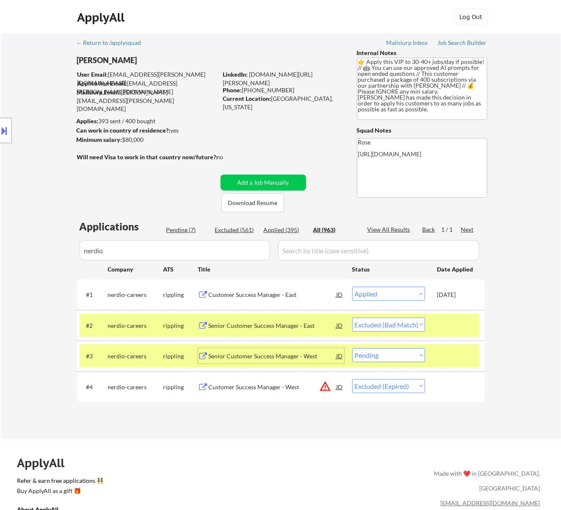
click at [402, 358] on select "Choose an option... Pending Applied Excluded (Questions) Excluded (Expired) Exc…" at bounding box center [388, 355] width 73 height 14
select select ""excluded__bad_match_""
click at [352, 348] on select "Choose an option... Pending Applied Excluded (Questions) Excluded (Expired) Exc…" at bounding box center [388, 355] width 73 height 14
drag, startPoint x: 117, startPoint y: 252, endPoint x: 57, endPoint y: 254, distance: 60.1
click at [57, 254] on div "← Return to /applysquad Mailslurp Inbox Job Search Builder [PERSON_NAME] User E…" at bounding box center [281, 236] width 560 height 405
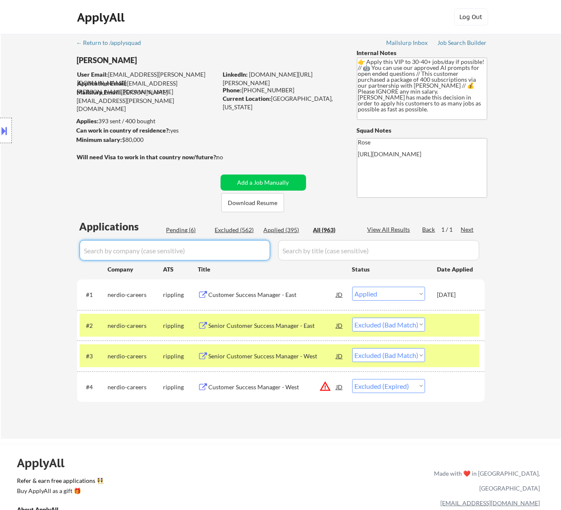
select select ""applied""
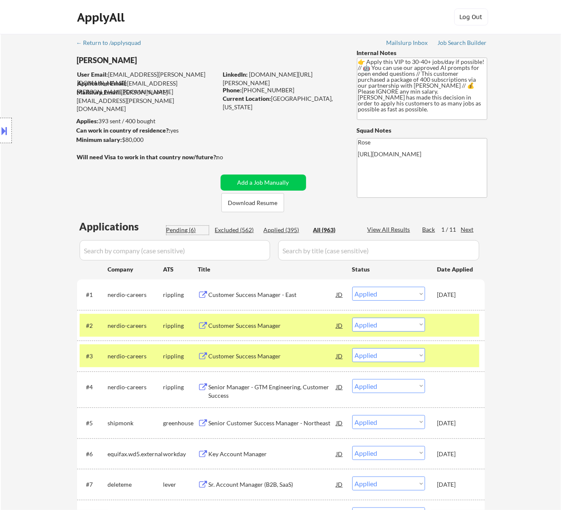
click at [182, 230] on div "Pending (6)" at bounding box center [187, 230] width 42 height 8
select select ""pending""
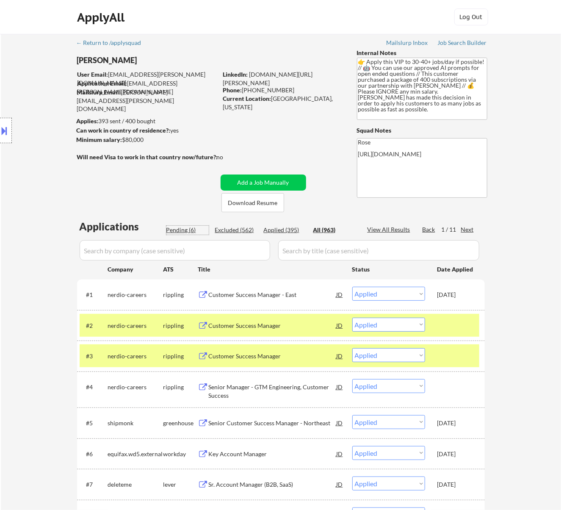
select select ""pending""
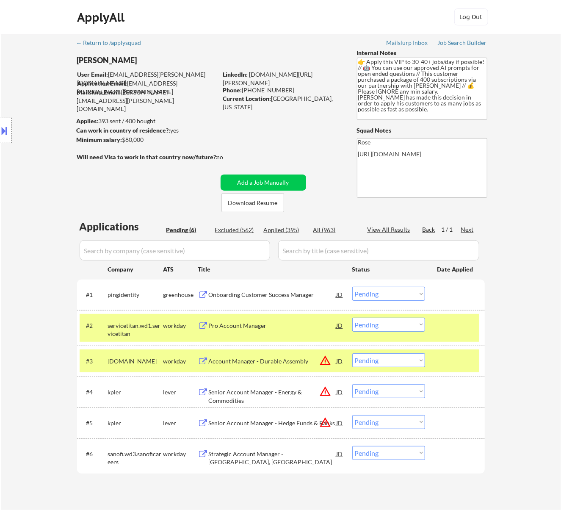
click at [459, 328] on div at bounding box center [455, 324] width 37 height 15
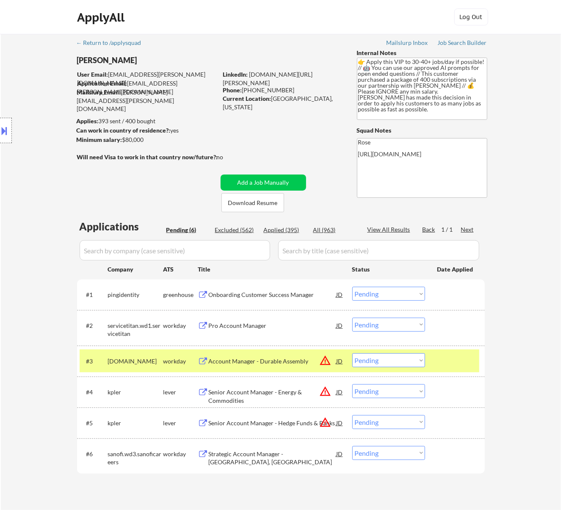
click at [458, 356] on div at bounding box center [455, 360] width 37 height 15
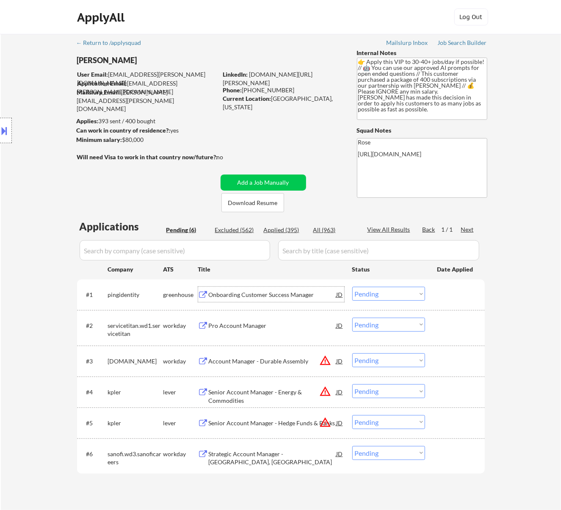
click at [327, 293] on div "Onboarding Customer Success Manager" at bounding box center [273, 294] width 128 height 8
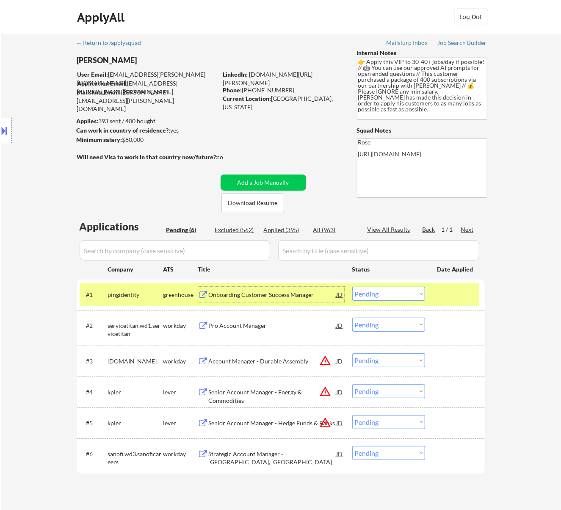
click at [387, 295] on select "Choose an option... Pending Applied Excluded (Questions) Excluded (Expired) Exc…" at bounding box center [388, 293] width 73 height 14
click at [352, 286] on select "Choose an option... Pending Applied Excluded (Questions) Excluded (Expired) Exc…" at bounding box center [388, 293] width 73 height 14
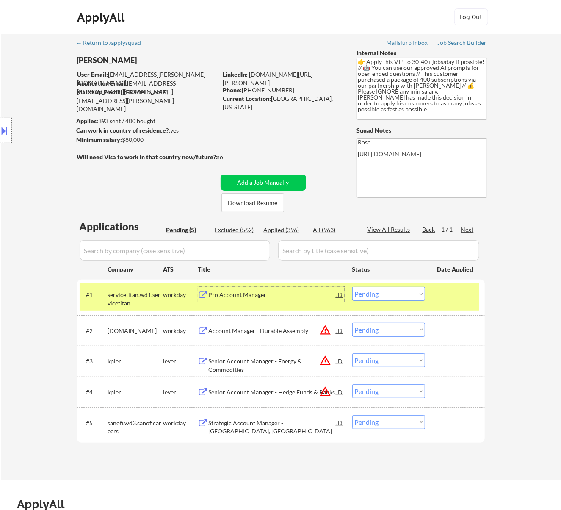
click at [293, 298] on div "Pro Account Manager" at bounding box center [273, 294] width 128 height 8
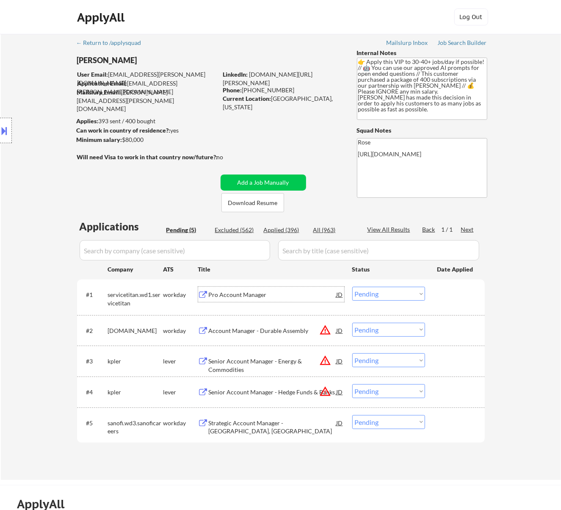
click at [394, 295] on select "Choose an option... Pending Applied Excluded (Questions) Excluded (Expired) Exc…" at bounding box center [388, 293] width 73 height 14
click at [352, 286] on select "Choose an option... Pending Applied Excluded (Questions) Excluded (Expired) Exc…" at bounding box center [388, 293] width 73 height 14
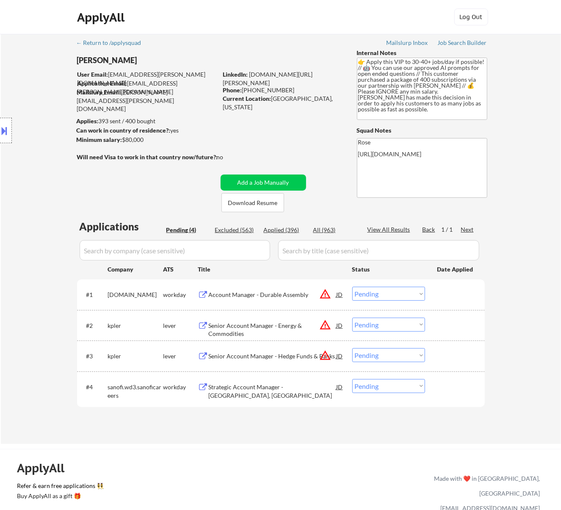
click at [315, 295] on div "Account Manager - Durable Assembly" at bounding box center [273, 294] width 128 height 8
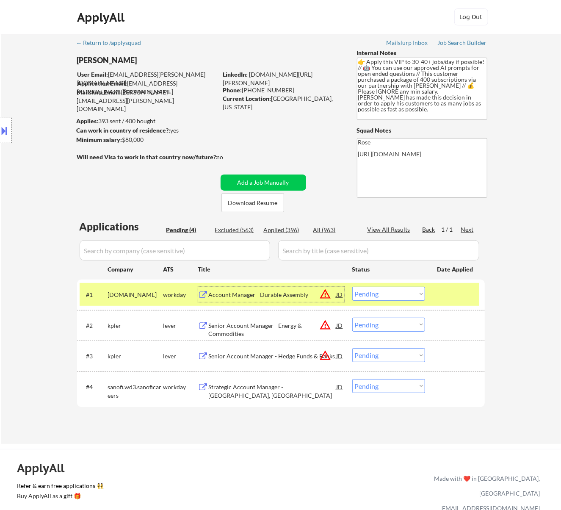
drag, startPoint x: 383, startPoint y: 293, endPoint x: 388, endPoint y: 295, distance: 5.1
click at [383, 293] on select "Choose an option... Pending Applied Excluded (Questions) Excluded (Expired) Exc…" at bounding box center [388, 293] width 73 height 14
click at [352, 286] on select "Choose an option... Pending Applied Excluded (Questions) Excluded (Expired) Exc…" at bounding box center [388, 293] width 73 height 14
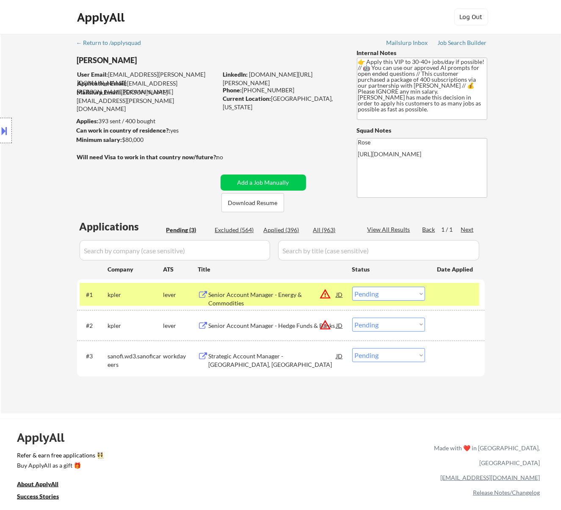
click at [288, 295] on div "Senior Account Manager - Energy & Commodities" at bounding box center [273, 298] width 128 height 17
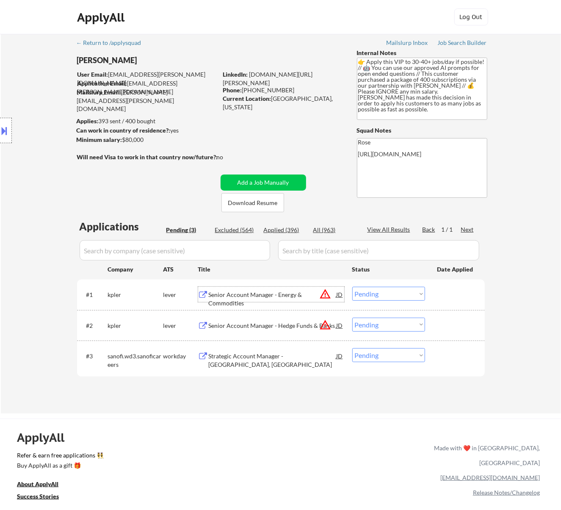
click at [373, 293] on select "Choose an option... Pending Applied Excluded (Questions) Excluded (Expired) Exc…" at bounding box center [388, 293] width 73 height 14
click at [352, 286] on select "Choose an option... Pending Applied Excluded (Questions) Excluded (Expired) Exc…" at bounding box center [388, 293] width 73 height 14
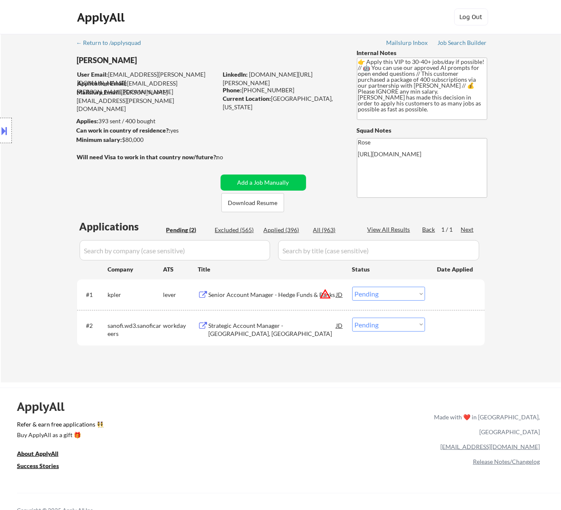
click at [296, 295] on div "Senior Account Manager - Hedge Funds & Banks" at bounding box center [273, 294] width 128 height 8
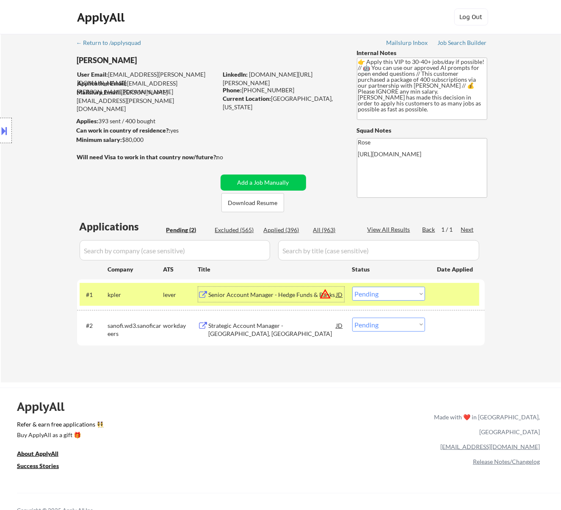
click at [407, 297] on select "Choose an option... Pending Applied Excluded (Questions) Excluded (Expired) Exc…" at bounding box center [388, 293] width 73 height 14
click at [352, 286] on select "Choose an option... Pending Applied Excluded (Questions) Excluded (Expired) Exc…" at bounding box center [388, 293] width 73 height 14
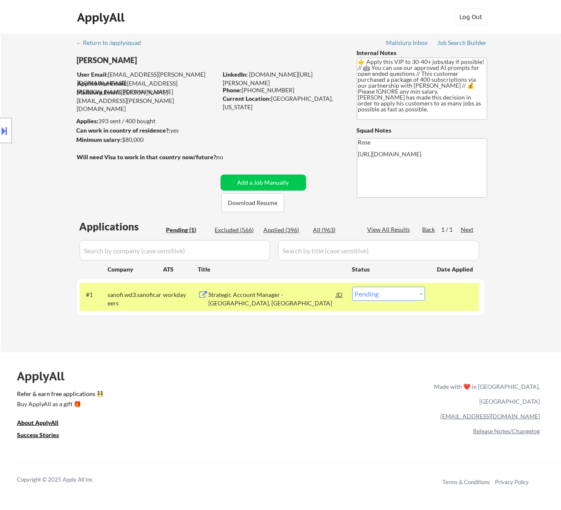
click at [304, 291] on div "Strategic Account Manager - [GEOGRAPHIC_DATA], [GEOGRAPHIC_DATA]" at bounding box center [273, 298] width 128 height 17
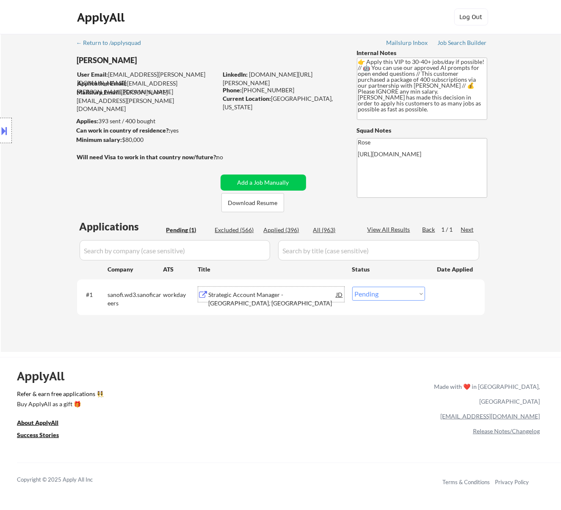
click at [394, 295] on select "Choose an option... Pending Applied Excluded (Questions) Excluded (Expired) Exc…" at bounding box center [388, 293] width 73 height 14
select select ""excluded__bad_match_""
click at [352, 286] on select "Choose an option... Pending Applied Excluded (Questions) Excluded (Expired) Exc…" at bounding box center [388, 293] width 73 height 14
